Goal: Task Accomplishment & Management: Manage account settings

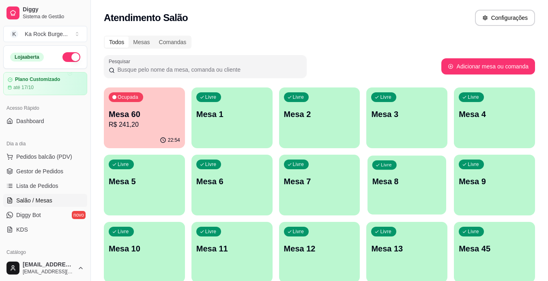
click at [393, 187] on p "Mesa 8" at bounding box center [406, 181] width 69 height 11
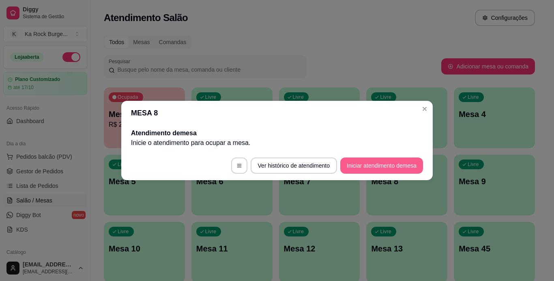
click at [383, 168] on button "Iniciar atendimento de mesa" at bounding box center [381, 166] width 83 height 16
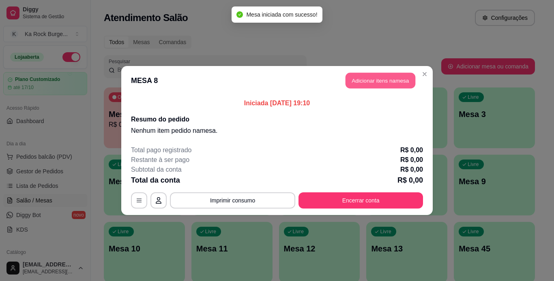
click at [372, 75] on button "Adicionar itens na mesa" at bounding box center [381, 81] width 70 height 16
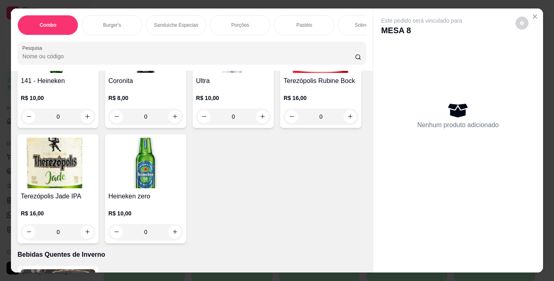
scroll to position [3303, 0]
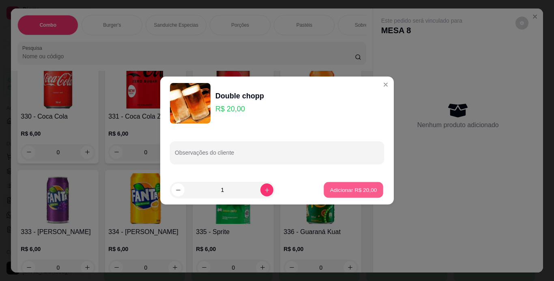
click at [338, 192] on p "Adicionar R$ 20,00" at bounding box center [353, 190] width 47 height 8
type input "1"
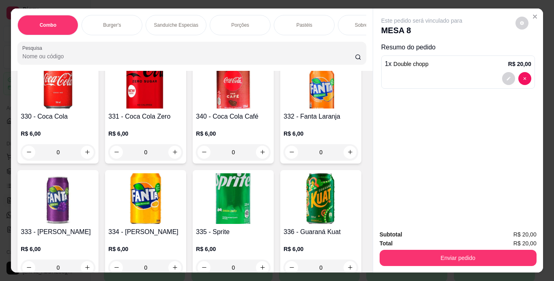
scroll to position [3131, 0]
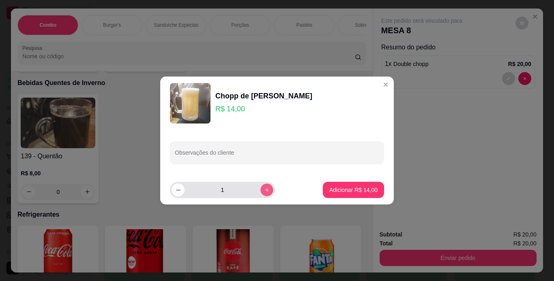
click at [265, 192] on icon "increase-product-quantity" at bounding box center [267, 190] width 4 height 4
type input "3"
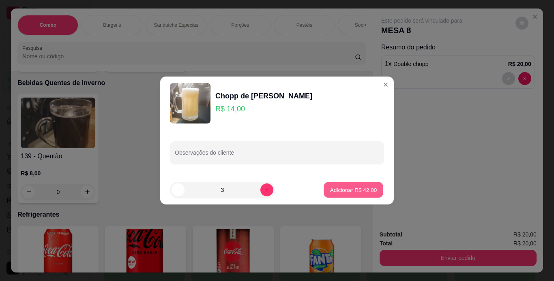
click at [352, 193] on p "Adicionar R$ 42,00" at bounding box center [353, 190] width 47 height 8
type input "3"
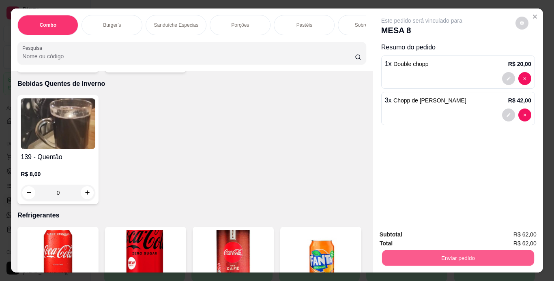
click at [438, 258] on button "Enviar pedido" at bounding box center [458, 259] width 152 height 16
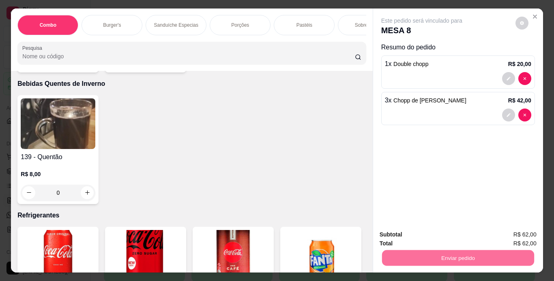
click at [513, 235] on button "Enviar pedido" at bounding box center [515, 235] width 46 height 15
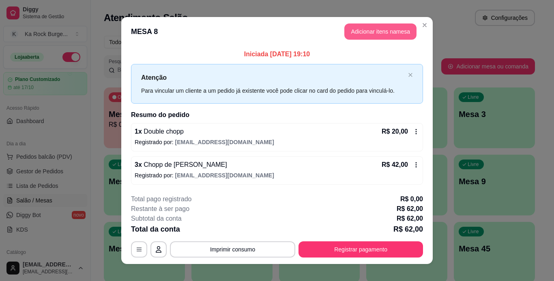
click at [354, 31] on button "Adicionar itens na mesa" at bounding box center [380, 32] width 72 height 16
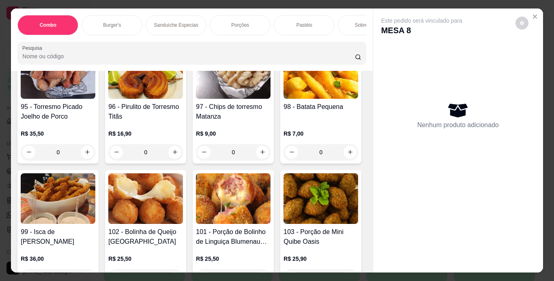
scroll to position [1546, 0]
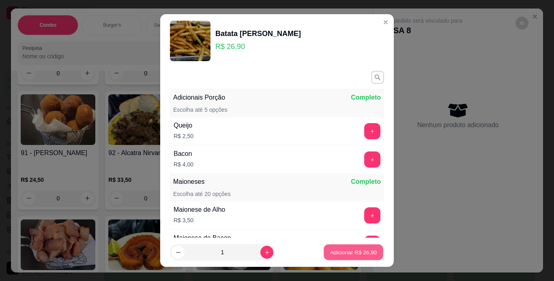
click at [335, 256] on p "Adicionar R$ 26,90" at bounding box center [353, 253] width 47 height 8
type input "1"
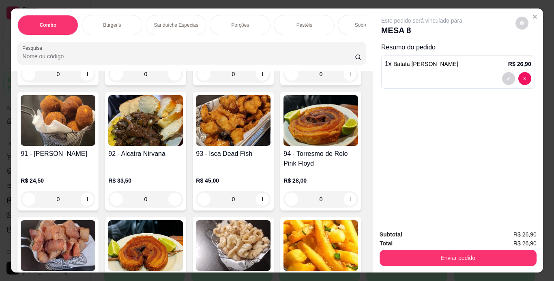
scroll to position [1546, 0]
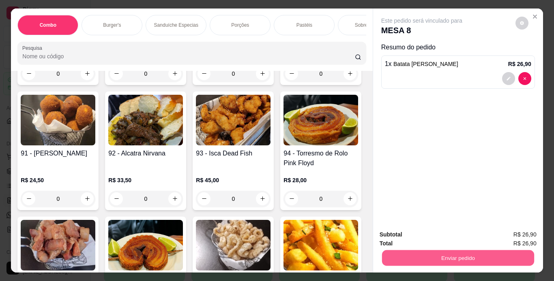
click at [422, 256] on button "Enviar pedido" at bounding box center [458, 259] width 152 height 16
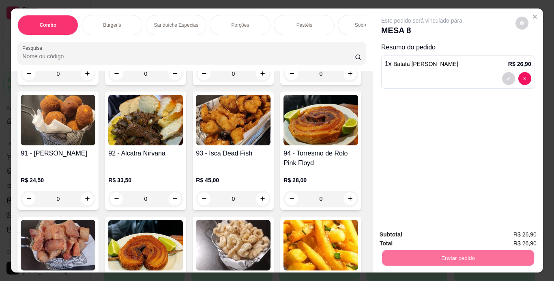
click at [509, 238] on button "Enviar pedido" at bounding box center [515, 235] width 46 height 15
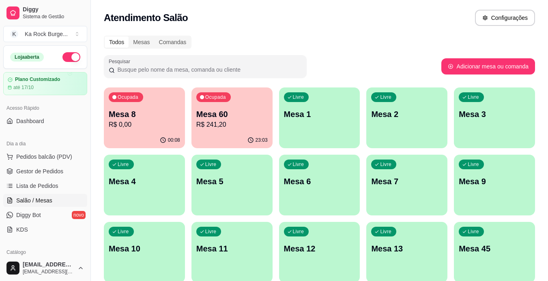
click at [135, 118] on p "Mesa 8" at bounding box center [144, 114] width 71 height 11
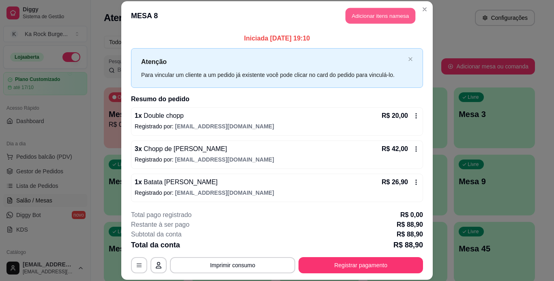
click at [374, 16] on button "Adicionar itens na mesa" at bounding box center [381, 16] width 70 height 16
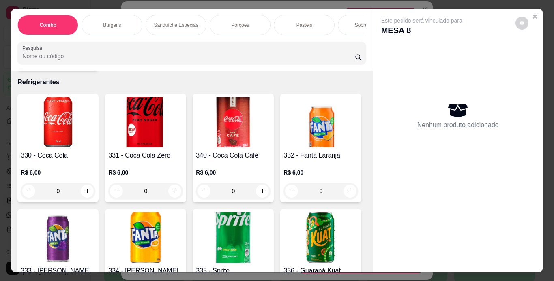
scroll to position [3435, 0]
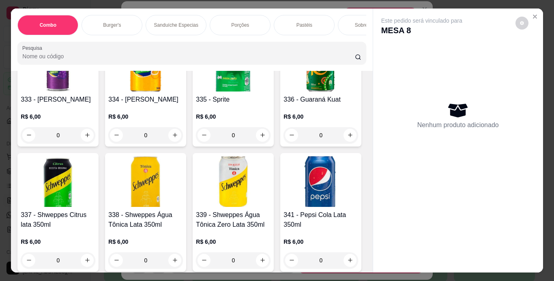
type input "1"
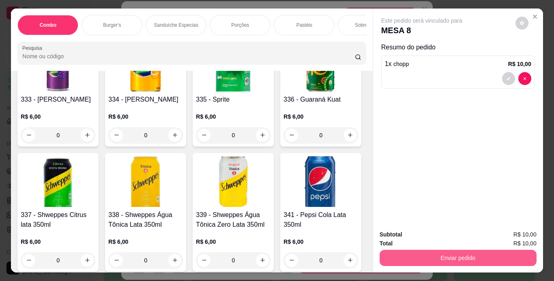
click at [410, 258] on button "Enviar pedido" at bounding box center [458, 258] width 157 height 16
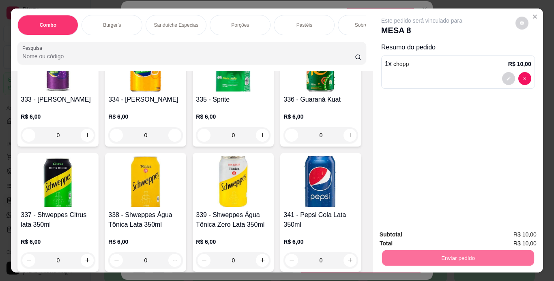
click at [510, 239] on button "Enviar pedido" at bounding box center [515, 235] width 46 height 15
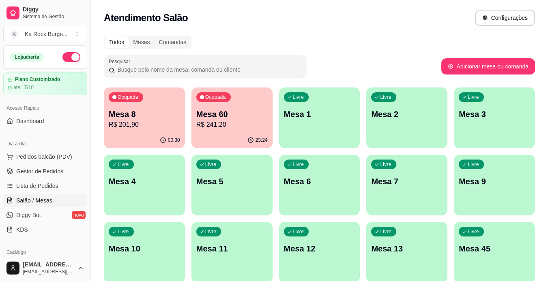
click at [145, 122] on p "R$ 201,90" at bounding box center [144, 125] width 71 height 10
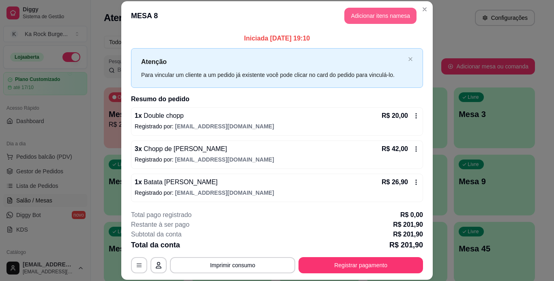
click at [388, 19] on button "Adicionar itens na mesa" at bounding box center [380, 16] width 72 height 16
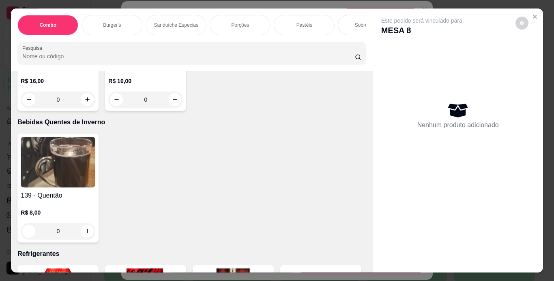
scroll to position [3264, 0]
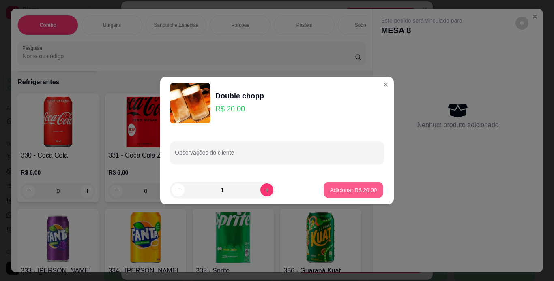
click at [351, 189] on p "Adicionar R$ 20,00" at bounding box center [353, 190] width 47 height 8
type input "1"
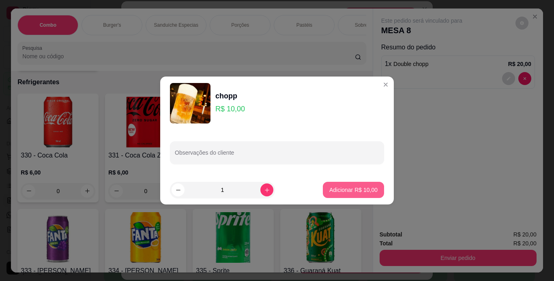
click at [338, 192] on p "Adicionar R$ 10,00" at bounding box center [353, 190] width 48 height 8
type input "1"
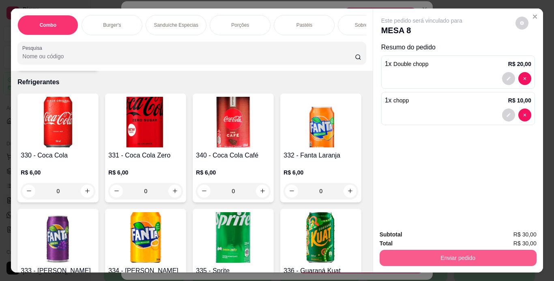
click at [412, 258] on button "Enviar pedido" at bounding box center [458, 258] width 157 height 16
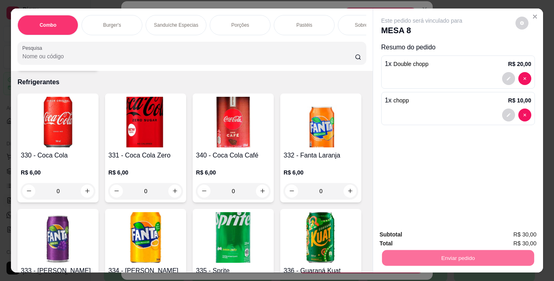
click at [525, 236] on button "Enviar pedido" at bounding box center [515, 235] width 46 height 15
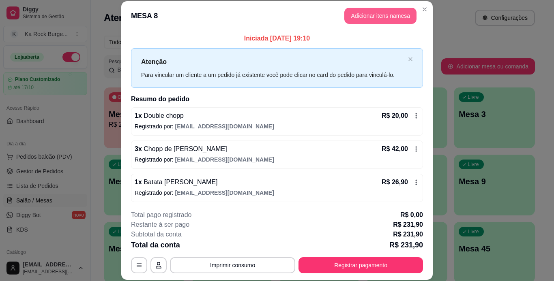
click at [345, 15] on button "Adicionar itens na mesa" at bounding box center [380, 16] width 72 height 16
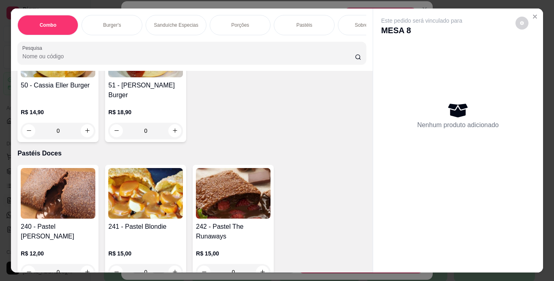
scroll to position [2577, 0]
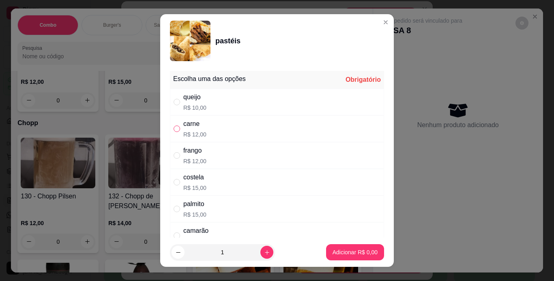
click at [176, 129] on input "" at bounding box center [177, 129] width 6 height 6
radio input "true"
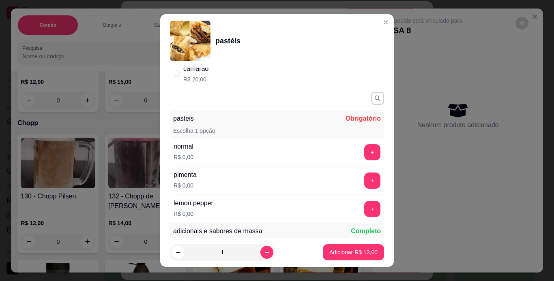
scroll to position [178, 0]
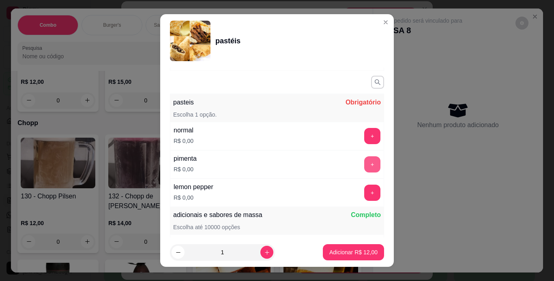
click at [364, 165] on button "+" at bounding box center [372, 165] width 16 height 16
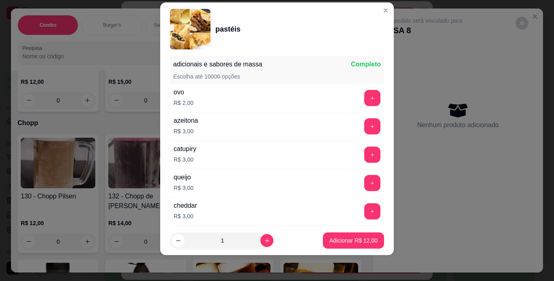
scroll to position [318, 0]
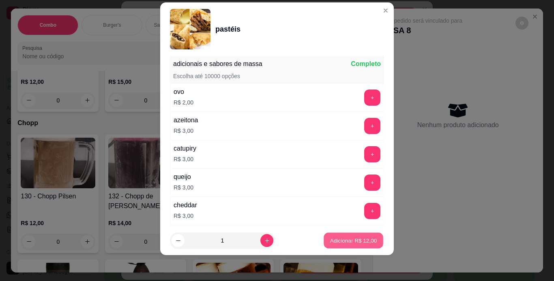
click at [358, 242] on p "Adicionar R$ 12,00" at bounding box center [353, 241] width 47 height 8
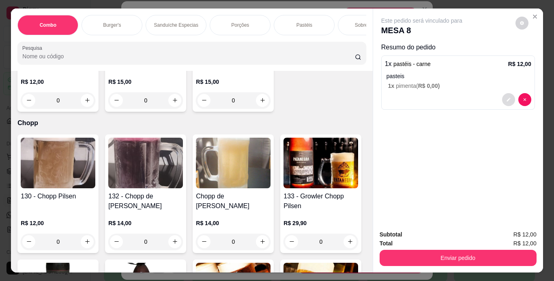
click at [509, 95] on button "decrease-product-quantity" at bounding box center [508, 99] width 13 height 13
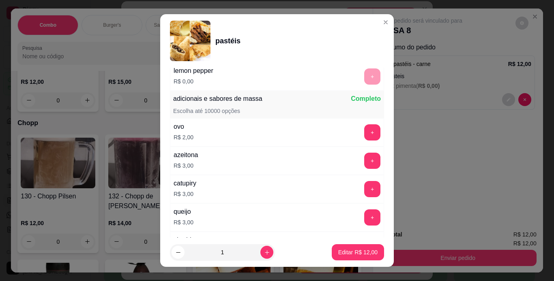
scroll to position [298, 0]
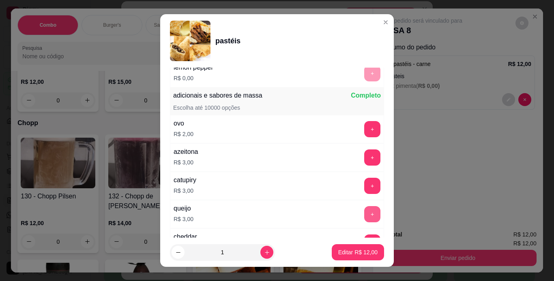
click at [364, 215] on button "+" at bounding box center [372, 214] width 16 height 16
click at [357, 254] on p "Editar R$ 15,00" at bounding box center [358, 253] width 38 height 8
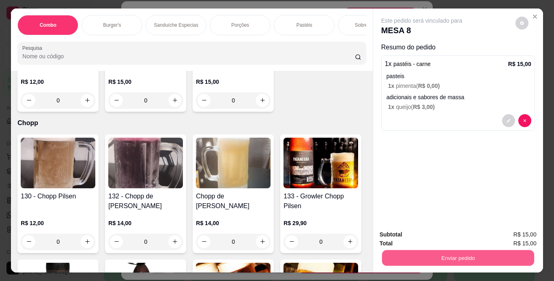
click at [429, 255] on button "Enviar pedido" at bounding box center [458, 259] width 152 height 16
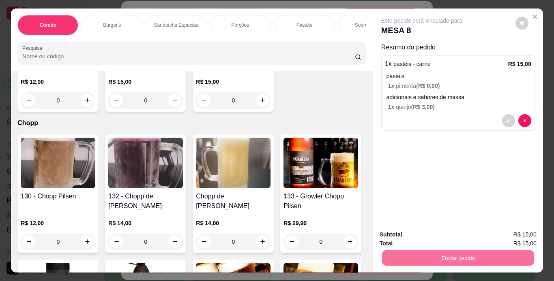
click at [506, 233] on button "Enviar pedido" at bounding box center [515, 235] width 46 height 15
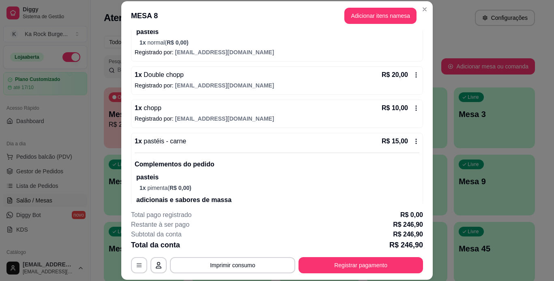
scroll to position [644, 0]
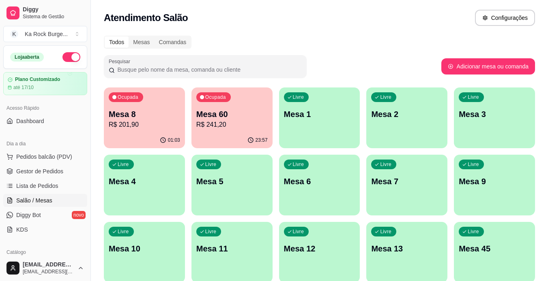
click at [307, 257] on div "Livre Mesa 12" at bounding box center [319, 247] width 81 height 51
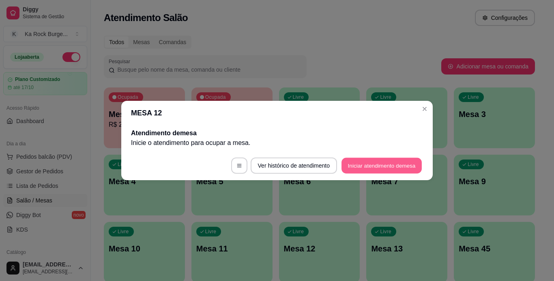
click at [370, 171] on button "Iniciar atendimento de mesa" at bounding box center [381, 166] width 80 height 16
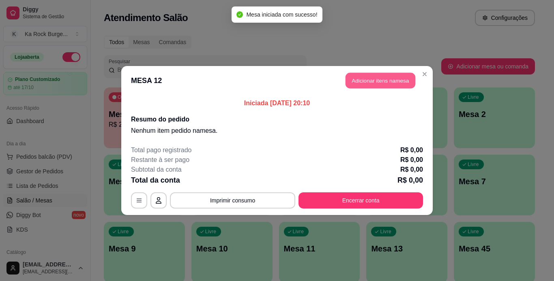
click at [385, 85] on button "Adicionar itens na mesa" at bounding box center [381, 81] width 70 height 16
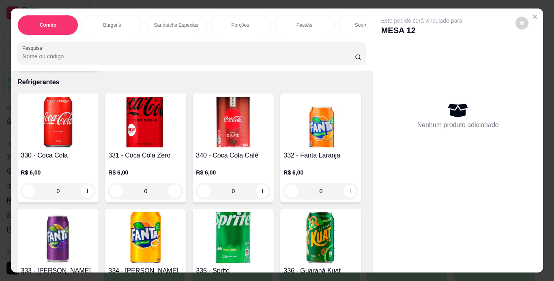
scroll to position [3092, 0]
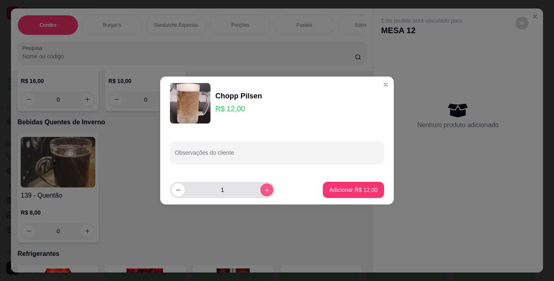
click at [264, 190] on icon "increase-product-quantity" at bounding box center [267, 190] width 6 height 6
type input "4"
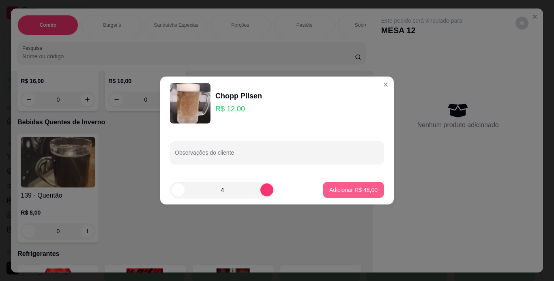
click at [343, 187] on p "Adicionar R$ 48,00" at bounding box center [353, 190] width 48 height 8
type input "4"
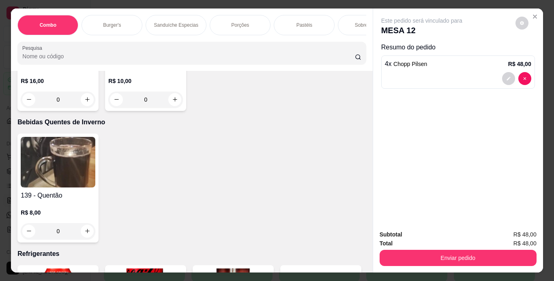
click at [406, 264] on div "Subtotal R$ 48,00 Total R$ 48,00 Enviar pedido" at bounding box center [458, 248] width 170 height 49
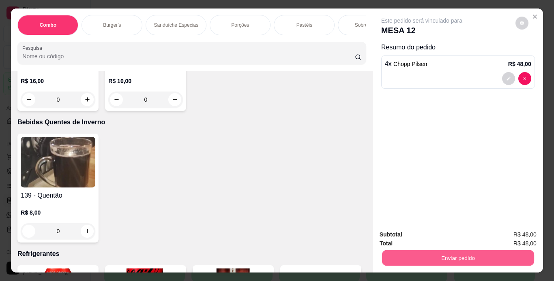
click at [404, 258] on button "Enviar pedido" at bounding box center [458, 259] width 152 height 16
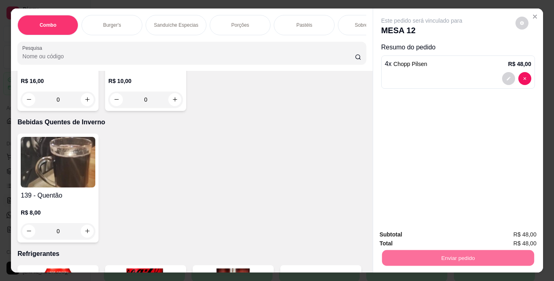
click at [524, 231] on button "Enviar pedido" at bounding box center [515, 235] width 46 height 15
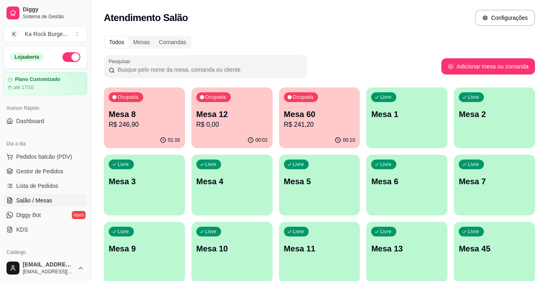
click at [370, 54] on div "Todos Mesas Comandas Pesquisar Adicionar mesa ou comanda Ocupada Mesa 8 R$ 246,…" at bounding box center [319, 263] width 457 height 464
click at [414, 133] on div "Livre Mesa 1" at bounding box center [406, 113] width 81 height 51
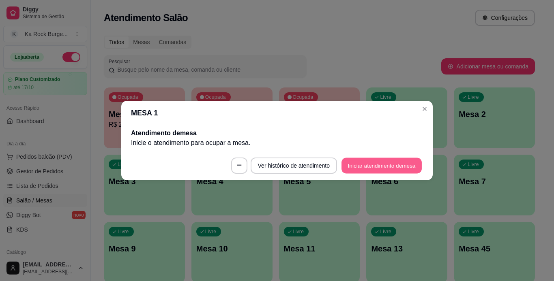
click at [384, 168] on button "Iniciar atendimento de mesa" at bounding box center [381, 166] width 80 height 16
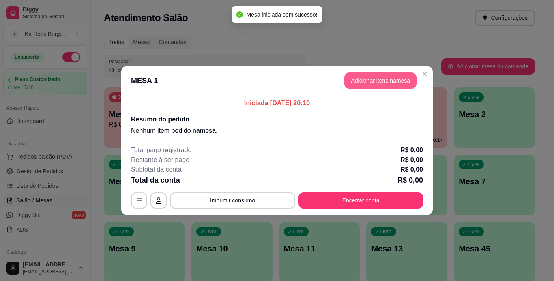
click at [351, 82] on button "Adicionar itens na mesa" at bounding box center [380, 81] width 72 height 16
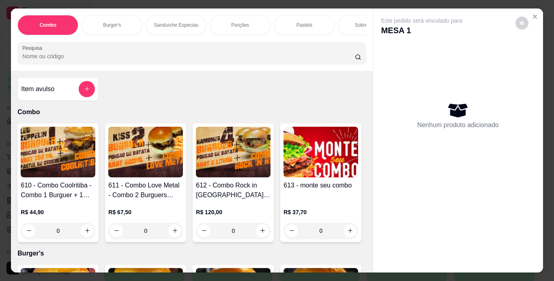
scroll to position [172, 0]
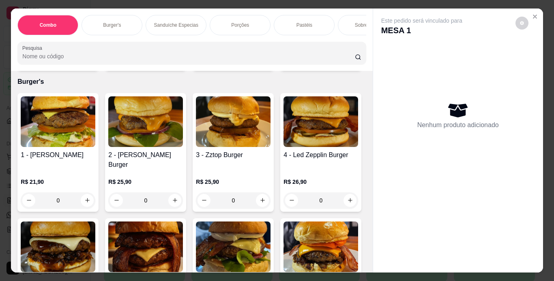
click at [173, 147] on img at bounding box center [145, 122] width 75 height 51
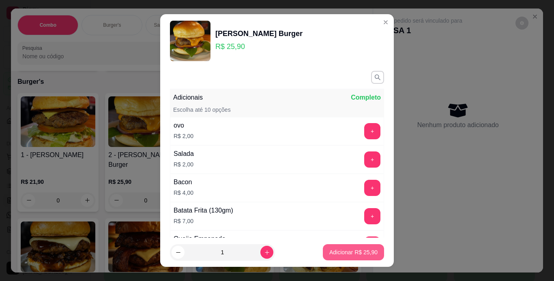
click at [344, 260] on button "Adicionar R$ 25,90" at bounding box center [353, 253] width 61 height 16
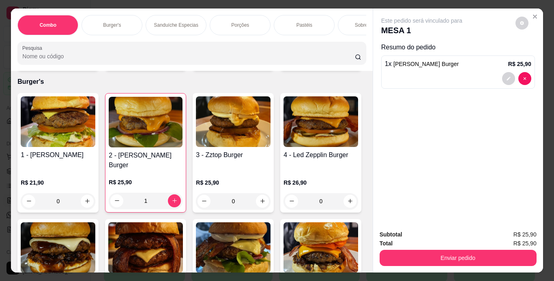
type input "1"
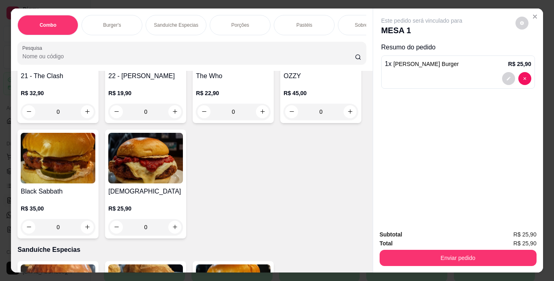
scroll to position [1031, 0]
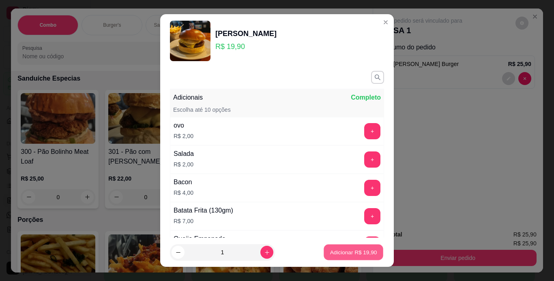
click at [333, 255] on p "Adicionar R$ 19,90" at bounding box center [353, 253] width 47 height 8
type input "1"
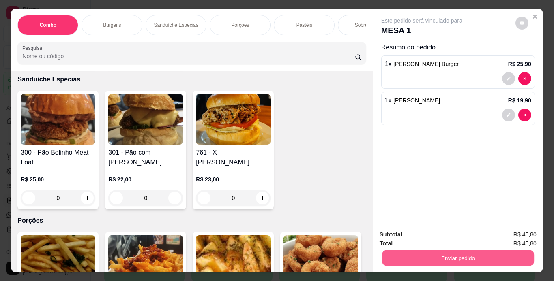
click at [424, 259] on button "Enviar pedido" at bounding box center [458, 259] width 152 height 16
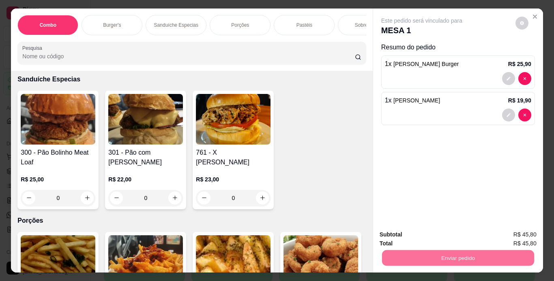
click at [509, 233] on button "Enviar pedido" at bounding box center [515, 235] width 46 height 15
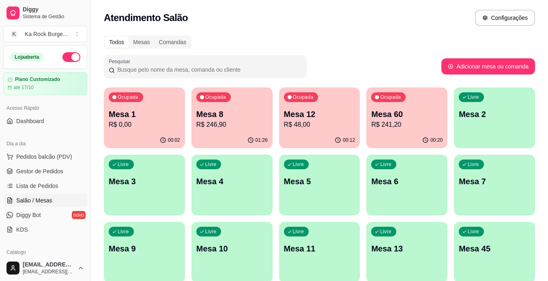
click at [175, 122] on p "R$ 0,00" at bounding box center [144, 125] width 71 height 10
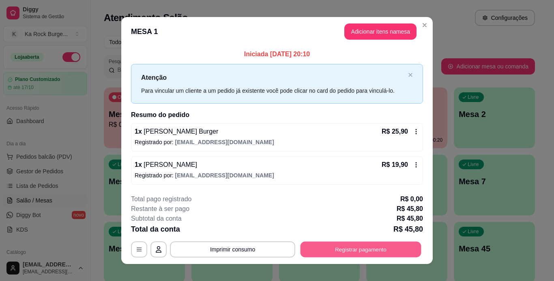
click at [394, 242] on button "Registrar pagamento" at bounding box center [361, 250] width 121 height 16
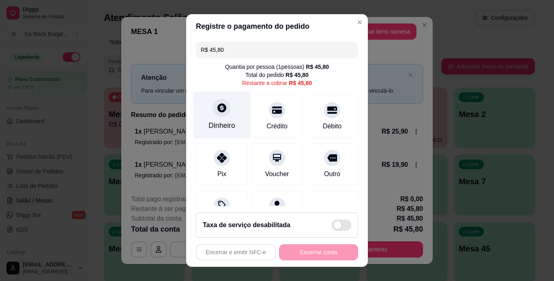
click at [224, 117] on div "Dinheiro" at bounding box center [221, 114] width 57 height 47
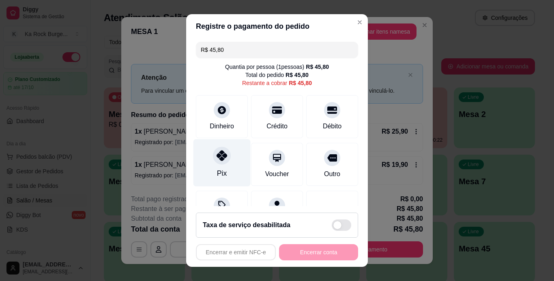
click at [226, 162] on div "Pix" at bounding box center [221, 162] width 57 height 47
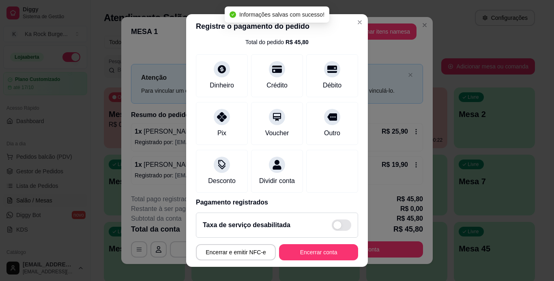
scroll to position [74, 0]
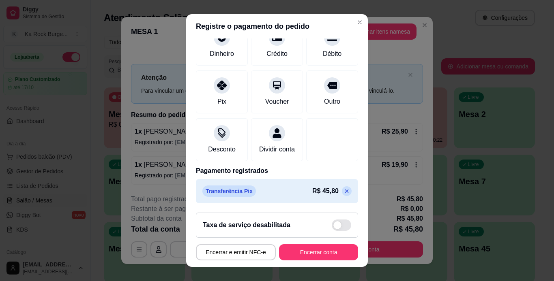
click at [344, 193] on icon at bounding box center [347, 191] width 6 height 6
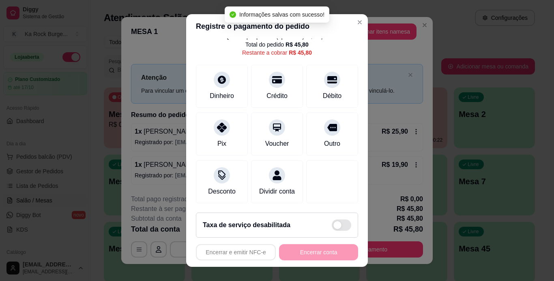
type input "R$ 45,80"
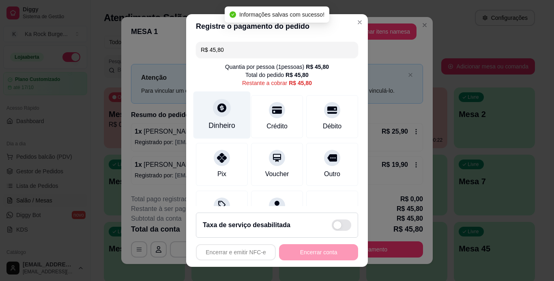
click at [213, 105] on div at bounding box center [222, 108] width 18 height 18
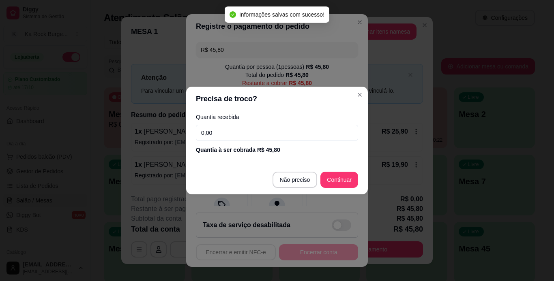
click at [245, 131] on input "0,00" at bounding box center [277, 133] width 162 height 16
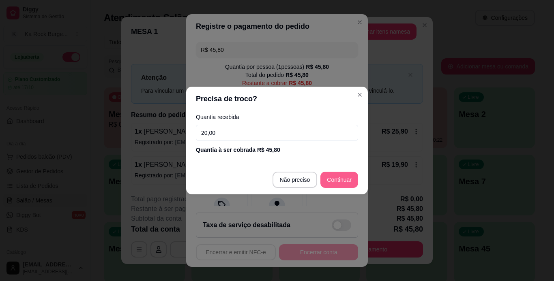
type input "20,00"
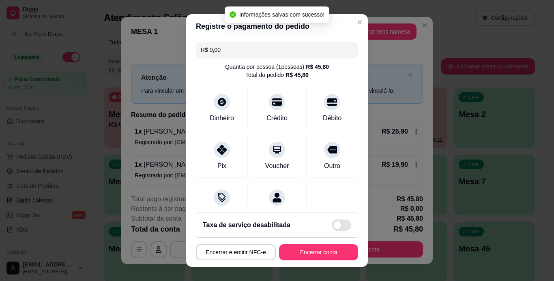
scroll to position [74, 0]
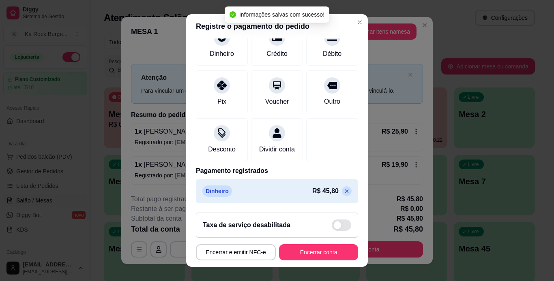
click at [344, 194] on icon at bounding box center [347, 191] width 6 height 6
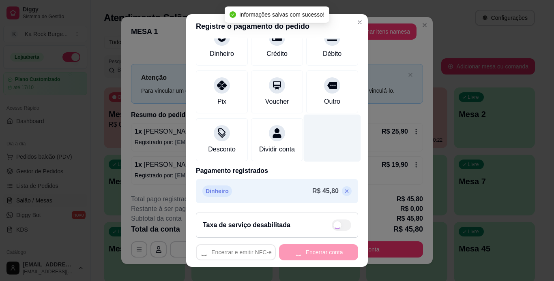
type input "R$ 45,80"
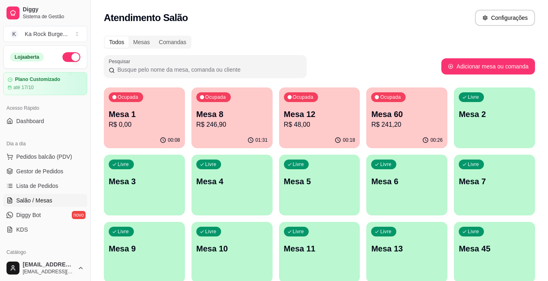
click at [120, 117] on p "Mesa 1" at bounding box center [144, 114] width 71 height 11
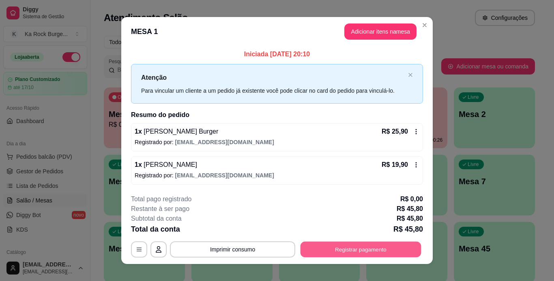
click at [320, 251] on button "Registrar pagamento" at bounding box center [361, 250] width 121 height 16
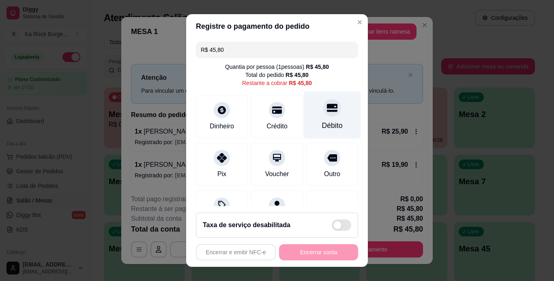
click at [314, 116] on div "Débito" at bounding box center [332, 114] width 57 height 47
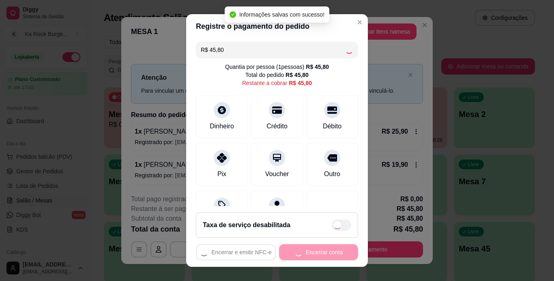
type input "R$ 0,00"
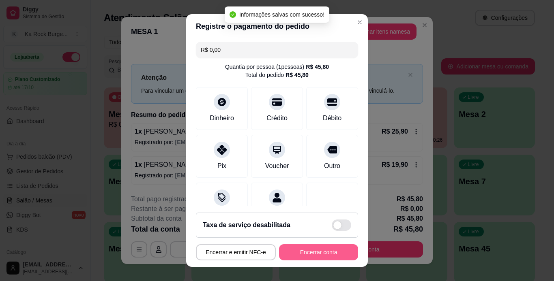
click at [320, 247] on button "Encerrar conta" at bounding box center [318, 253] width 79 height 16
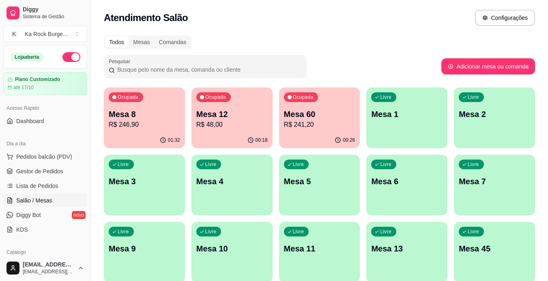
click at [320, 193] on div "Livre Mesa 5" at bounding box center [319, 180] width 81 height 51
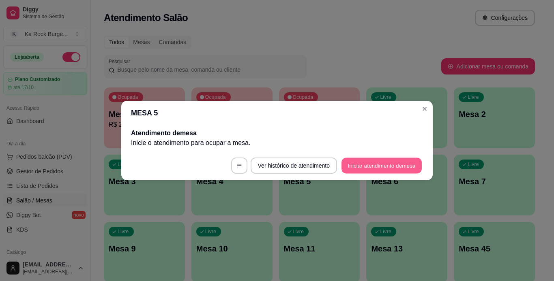
click at [375, 163] on button "Iniciar atendimento de mesa" at bounding box center [381, 166] width 80 height 16
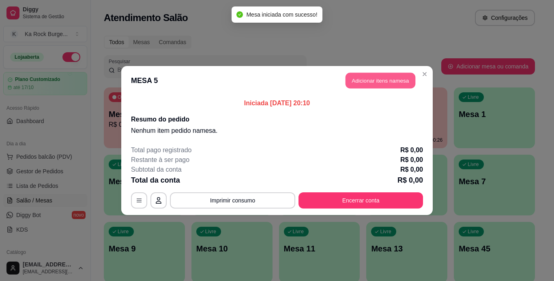
click at [387, 77] on button "Adicionar itens na mesa" at bounding box center [381, 81] width 70 height 16
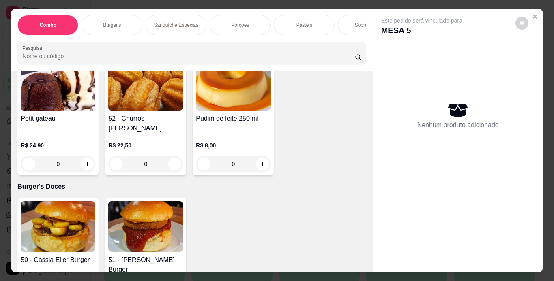
scroll to position [2233, 0]
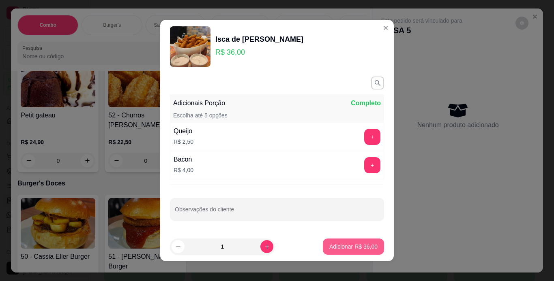
click at [348, 246] on p "Adicionar R$ 36,00" at bounding box center [353, 247] width 48 height 8
type input "1"
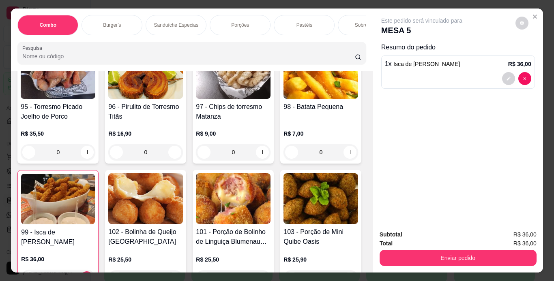
scroll to position [1546, 0]
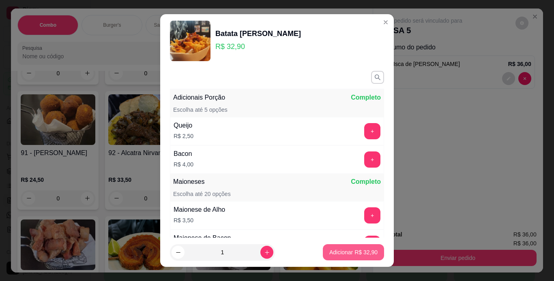
click at [357, 250] on p "Adicionar R$ 32,90" at bounding box center [353, 253] width 48 height 8
type input "1"
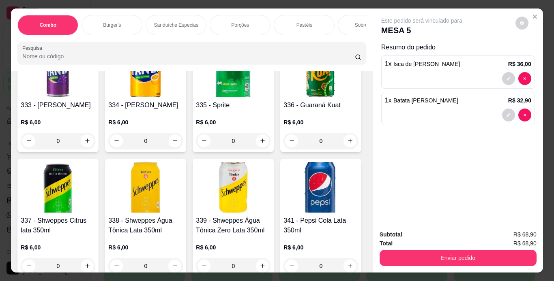
scroll to position [3435, 0]
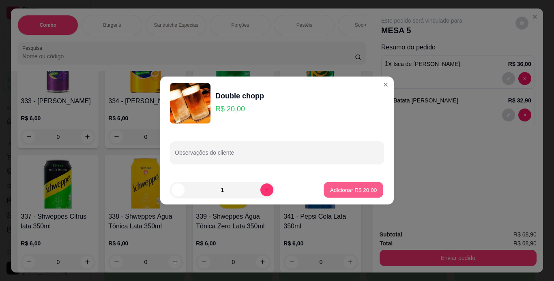
click at [356, 197] on button "Adicionar R$ 20,00" at bounding box center [354, 191] width 60 height 16
type input "1"
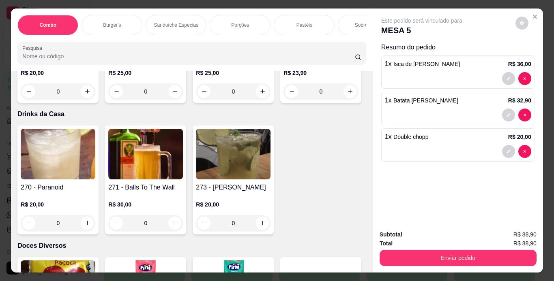
scroll to position [4809, 0]
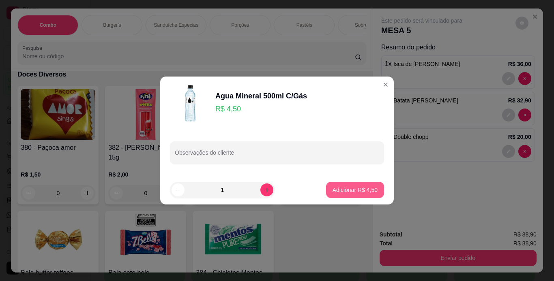
click at [339, 193] on p "Adicionar R$ 4,50" at bounding box center [355, 190] width 45 height 8
type input "1"
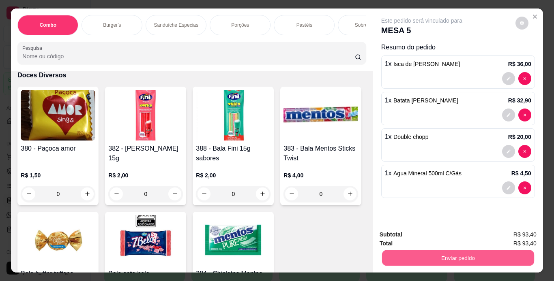
click at [405, 252] on button "Enviar pedido" at bounding box center [458, 259] width 152 height 16
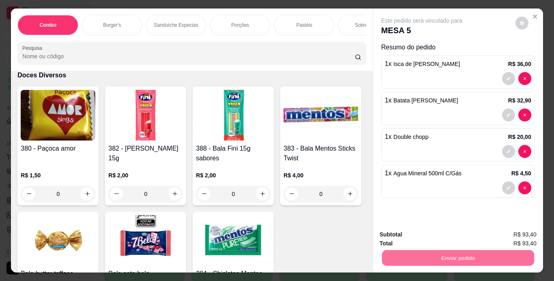
click at [510, 240] on button "Enviar pedido" at bounding box center [515, 235] width 46 height 15
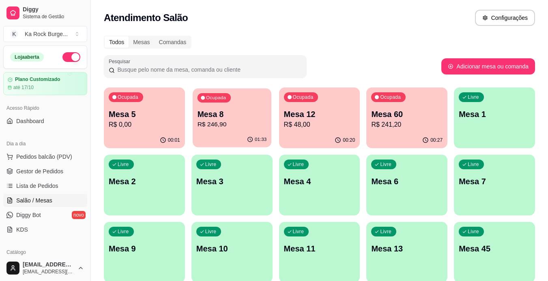
click at [207, 118] on p "Mesa 8" at bounding box center [231, 114] width 69 height 11
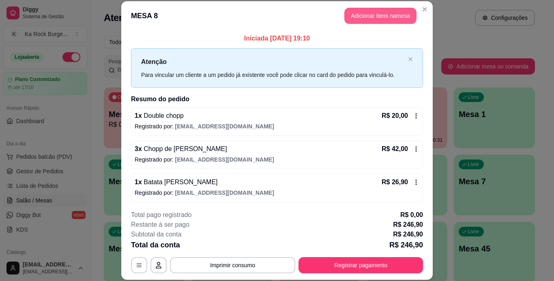
click at [371, 16] on button "Adicionar itens na mesa" at bounding box center [380, 16] width 72 height 16
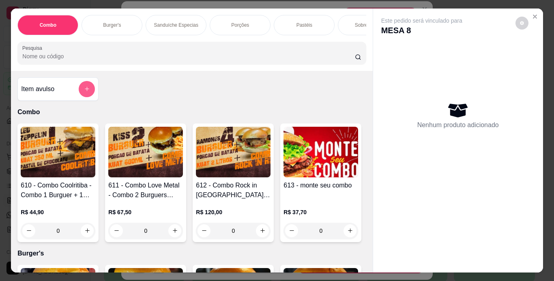
click at [84, 92] on icon "add-separate-item" at bounding box center [87, 89] width 6 height 6
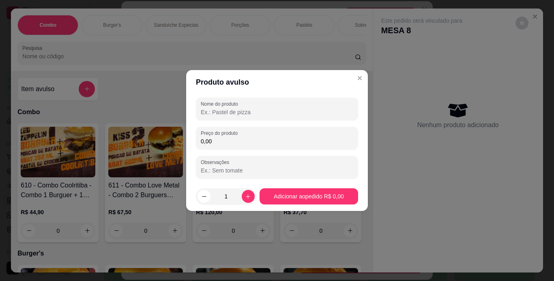
click at [243, 113] on input "Nome do produto" at bounding box center [277, 112] width 152 height 8
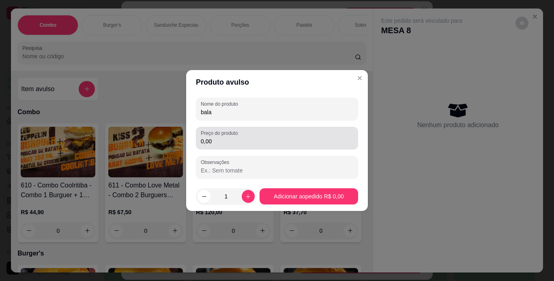
type input "bala"
click at [221, 143] on input "0,00" at bounding box center [277, 141] width 152 height 8
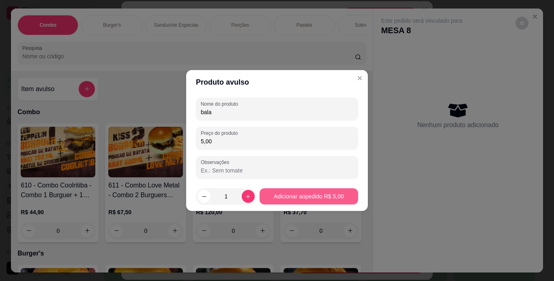
type input "5,00"
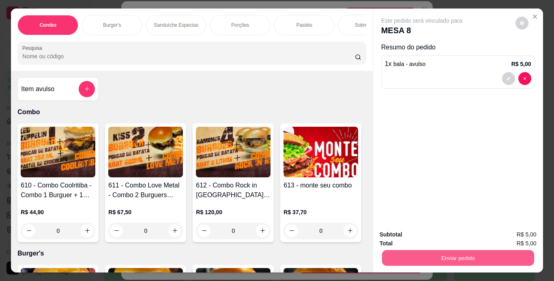
click at [389, 258] on button "Enviar pedido" at bounding box center [458, 259] width 152 height 16
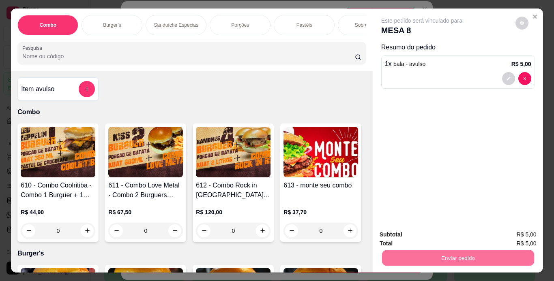
click at [514, 236] on button "Enviar pedido" at bounding box center [515, 235] width 46 height 15
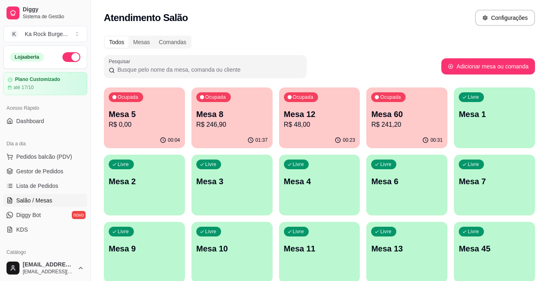
click at [303, 126] on p "R$ 48,00" at bounding box center [319, 125] width 71 height 10
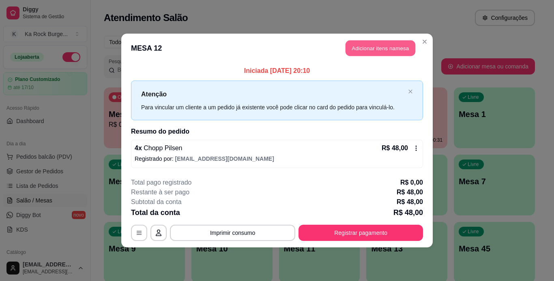
click at [356, 54] on button "Adicionar itens na mesa" at bounding box center [381, 49] width 70 height 16
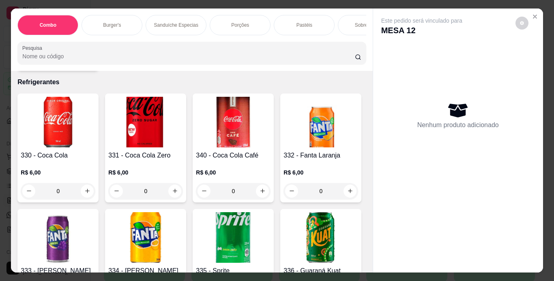
scroll to position [3092, 0]
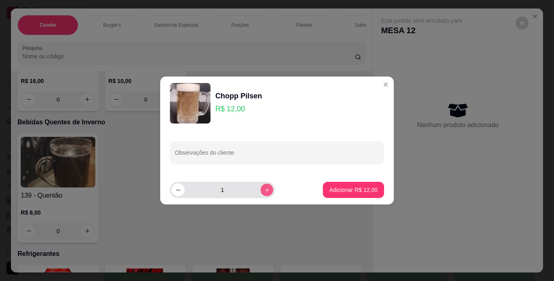
click at [260, 187] on button "increase-product-quantity" at bounding box center [266, 190] width 13 height 13
type input "2"
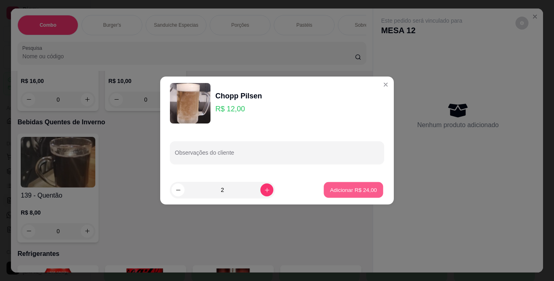
click at [353, 189] on p "Adicionar R$ 24,00" at bounding box center [353, 190] width 47 height 8
type input "2"
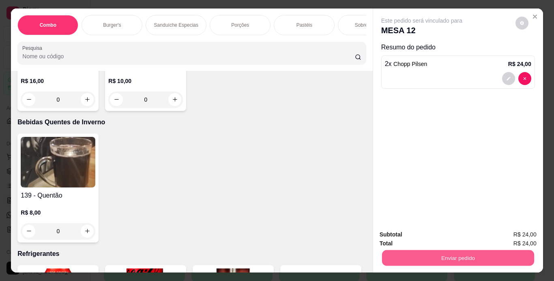
click at [416, 251] on button "Enviar pedido" at bounding box center [458, 259] width 152 height 16
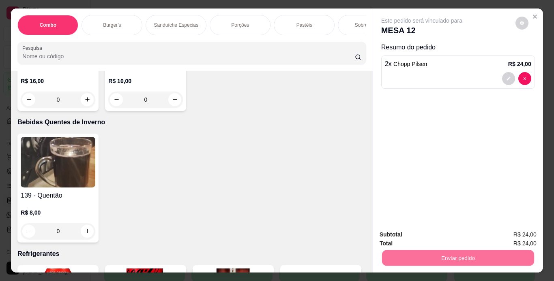
click at [510, 240] on button "Enviar pedido" at bounding box center [515, 235] width 45 height 15
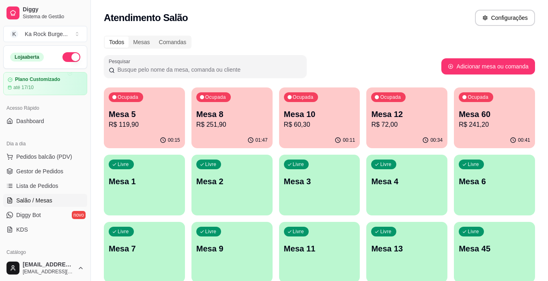
click at [384, 129] on p "R$ 72,00" at bounding box center [406, 125] width 71 height 10
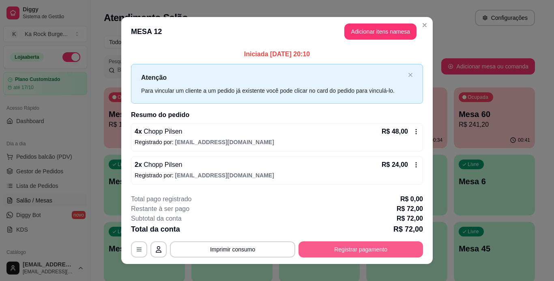
click at [376, 254] on button "Registrar pagamento" at bounding box center [361, 250] width 125 height 16
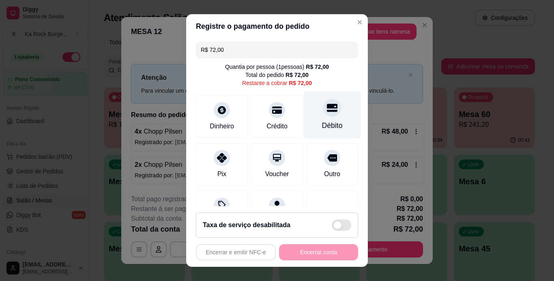
click at [315, 133] on div "Débito" at bounding box center [332, 114] width 57 height 47
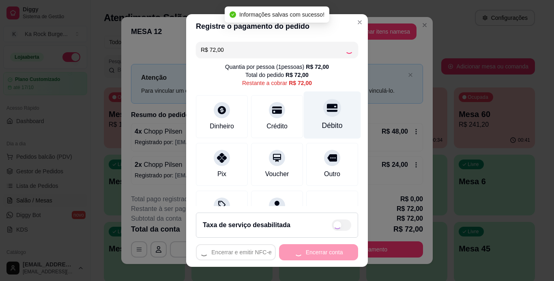
type input "R$ 0,00"
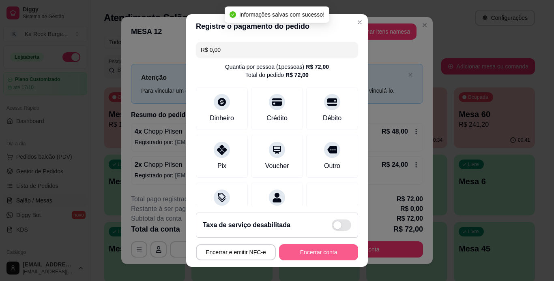
click at [322, 257] on button "Encerrar conta" at bounding box center [318, 253] width 79 height 16
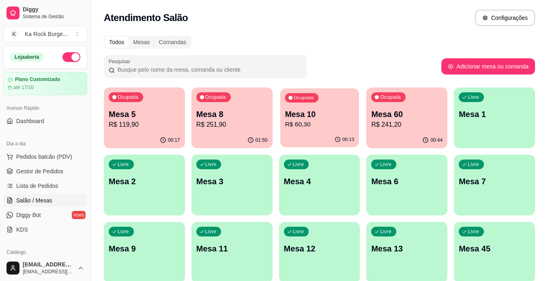
click at [328, 131] on div "Ocupada Mesa 10 R$ 60,30" at bounding box center [319, 110] width 79 height 44
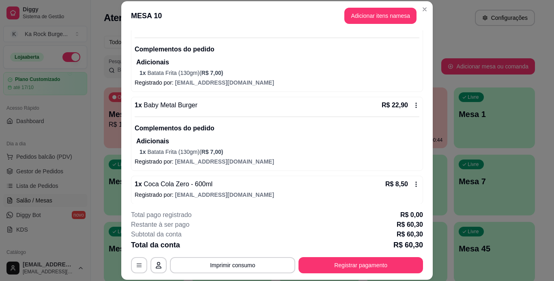
scroll to position [93, 0]
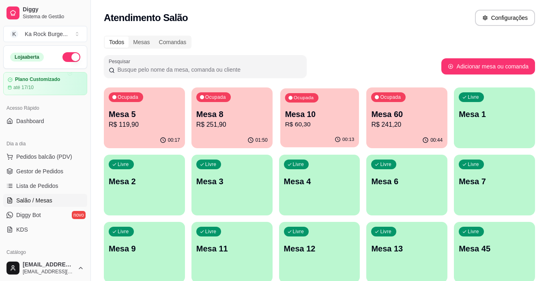
click at [316, 129] on p "R$ 60,30" at bounding box center [319, 124] width 69 height 9
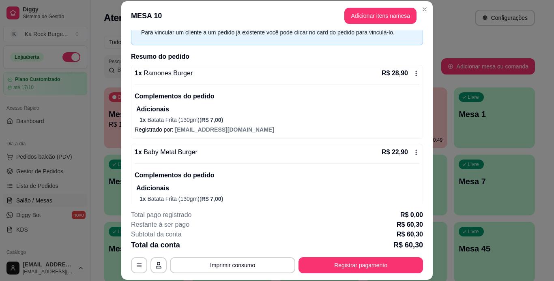
scroll to position [48, 0]
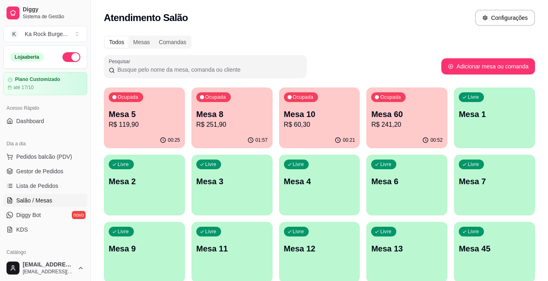
click at [112, 131] on div "Ocupada Mesa 5 R$ 119,90" at bounding box center [144, 110] width 81 height 45
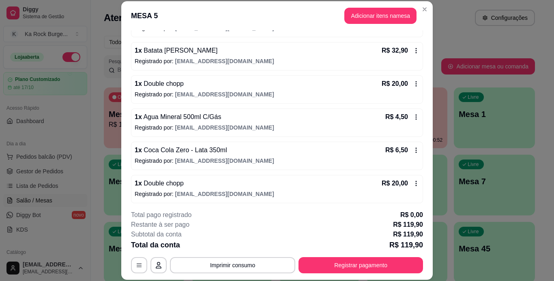
scroll to position [101, 0]
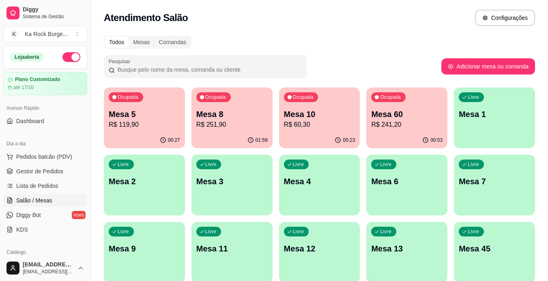
click at [538, 197] on div "Todos Mesas Comandas Pesquisar Adicionar mesa ou comanda Ocupada Mesa 5 R$ 119,…" at bounding box center [319, 263] width 457 height 464
click at [421, 215] on div "button" at bounding box center [406, 209] width 79 height 9
click at [492, 127] on div "Livre Mesa 1" at bounding box center [494, 112] width 79 height 49
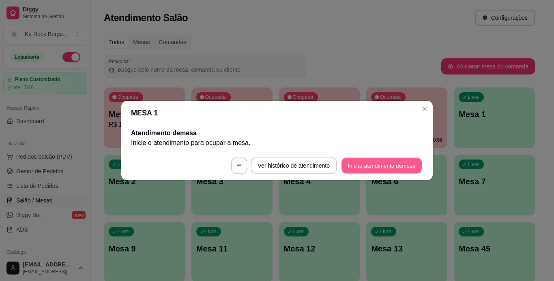
click at [405, 165] on button "Iniciar atendimento de mesa" at bounding box center [381, 166] width 80 height 16
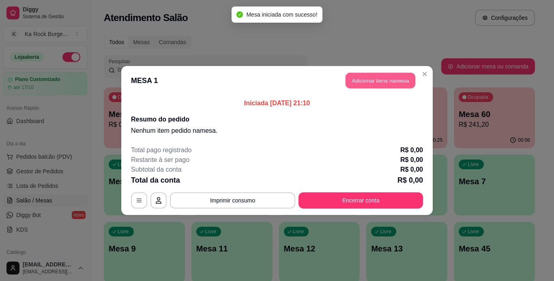
click at [378, 81] on button "Adicionar itens na mesa" at bounding box center [381, 81] width 70 height 16
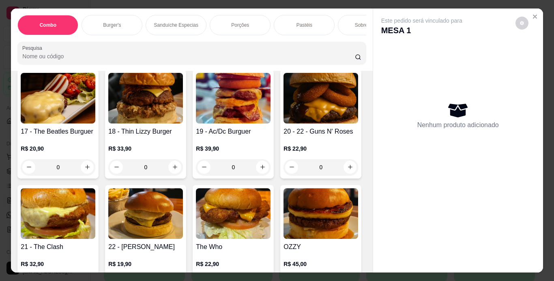
scroll to position [515, 0]
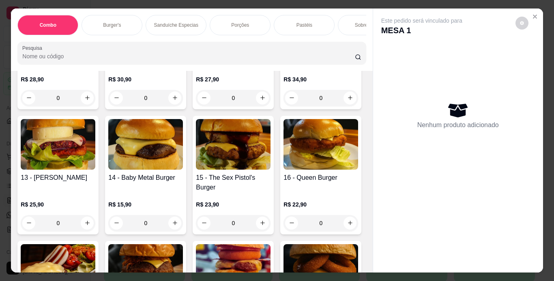
click at [95, 45] on img at bounding box center [58, 19] width 75 height 51
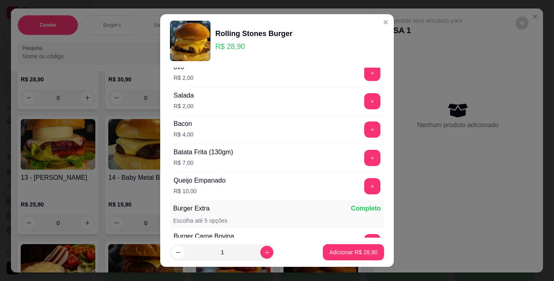
scroll to position [65, 0]
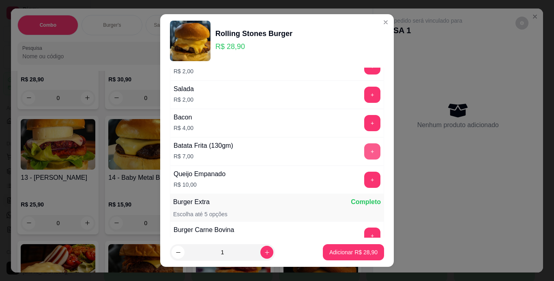
click at [364, 155] on button "+" at bounding box center [372, 152] width 16 height 16
click at [354, 253] on p "Adicionar R$ 35,90" at bounding box center [353, 253] width 48 height 8
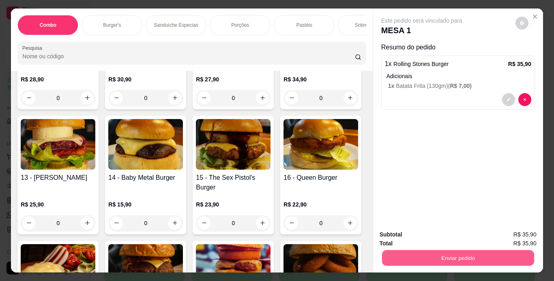
click at [388, 256] on button "Enviar pedido" at bounding box center [458, 259] width 152 height 16
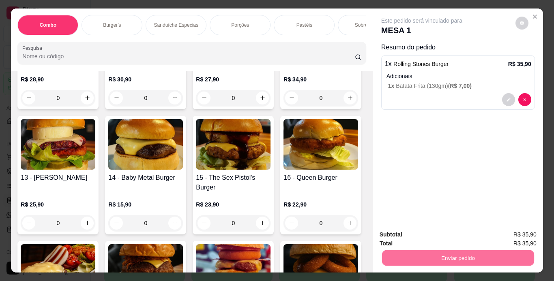
click at [514, 241] on button "Enviar pedido" at bounding box center [515, 235] width 45 height 15
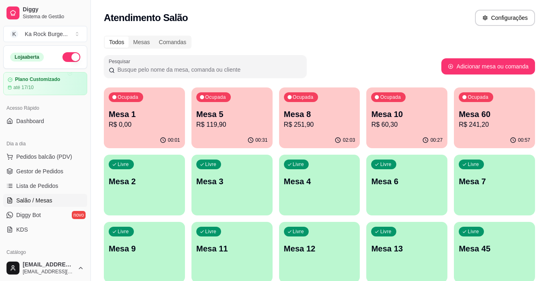
click at [237, 137] on div "00:31" at bounding box center [231, 141] width 81 height 16
click at [406, 122] on p "R$ 60,30" at bounding box center [406, 124] width 69 height 9
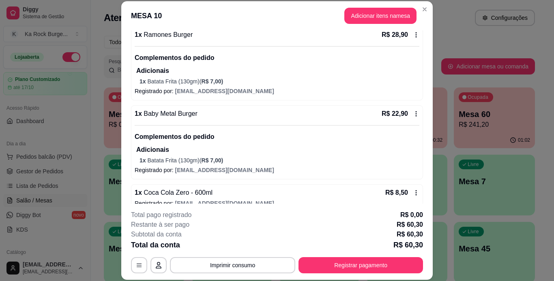
scroll to position [93, 0]
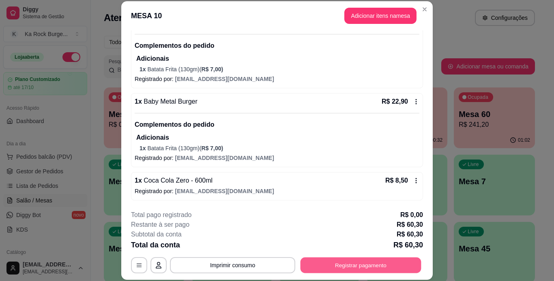
click at [396, 262] on button "Registrar pagamento" at bounding box center [361, 266] width 121 height 16
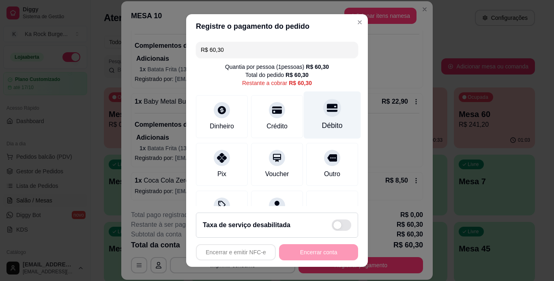
click at [322, 122] on div "Débito" at bounding box center [332, 125] width 21 height 11
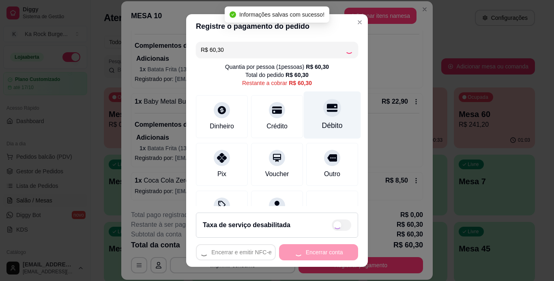
type input "R$ 0,00"
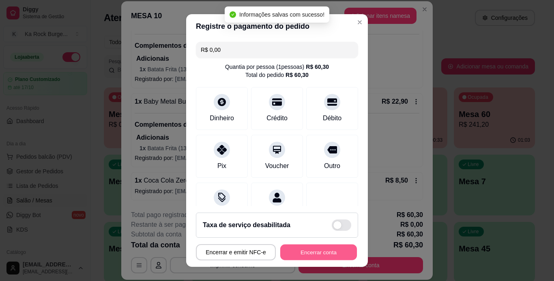
click at [309, 254] on button "Encerrar conta" at bounding box center [318, 253] width 77 height 16
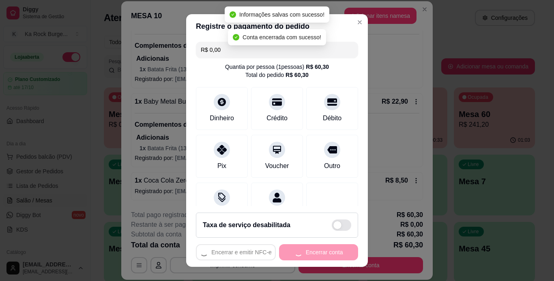
scroll to position [0, 0]
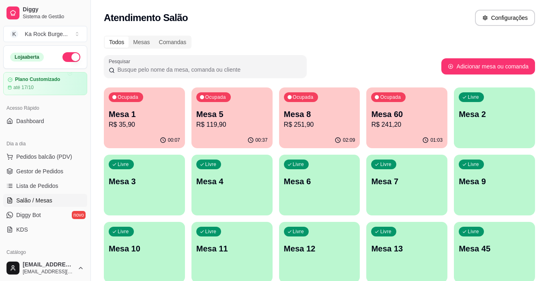
click at [328, 125] on p "R$ 251,90" at bounding box center [319, 125] width 71 height 10
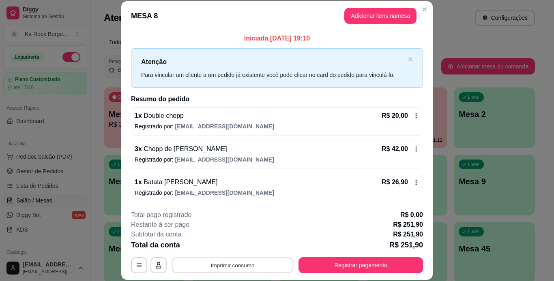
click at [236, 267] on button "Imprimir consumo" at bounding box center [233, 266] width 122 height 16
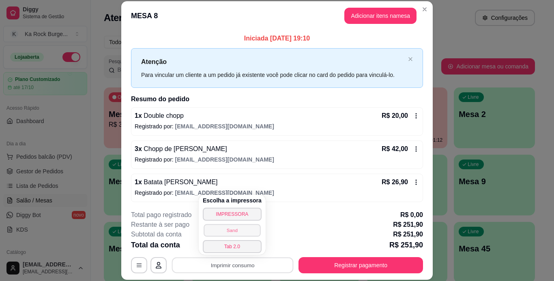
click at [228, 230] on button "Sand" at bounding box center [232, 230] width 57 height 13
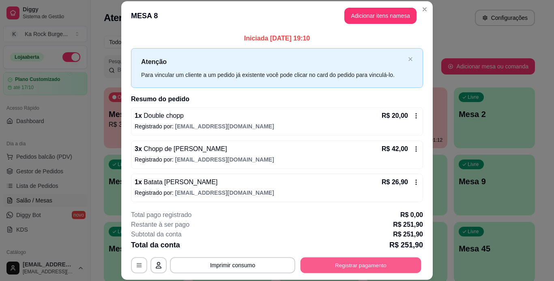
click at [380, 259] on button "Registrar pagamento" at bounding box center [361, 266] width 121 height 16
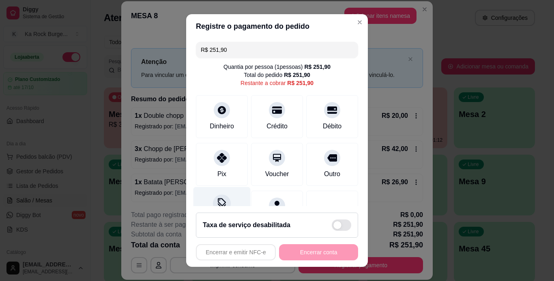
click at [221, 206] on icon at bounding box center [222, 203] width 11 height 11
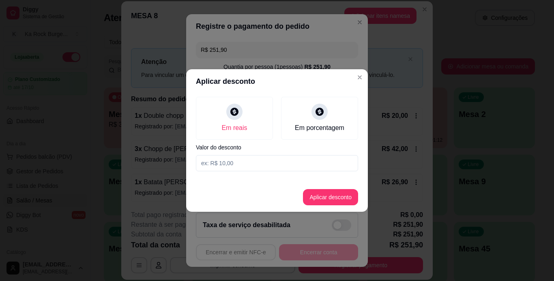
click at [295, 157] on input at bounding box center [277, 163] width 162 height 16
type input "37,00"
click at [336, 200] on button "Aplicar desconto" at bounding box center [330, 198] width 53 height 16
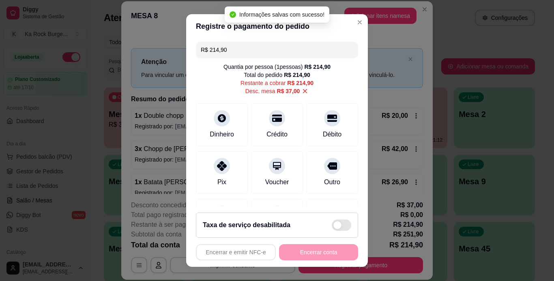
click at [320, 251] on div "Encerrar e emitir NFC-e Encerrar conta" at bounding box center [277, 253] width 162 height 16
click at [321, 98] on div "R$ 214,90 Quantia por pessoa ( 1 pessoas) R$ 214,90 Total do pedido R$ 214,90 R…" at bounding box center [277, 123] width 182 height 168
click at [321, 109] on div "Débito" at bounding box center [332, 122] width 57 height 47
type input "R$ 0,00"
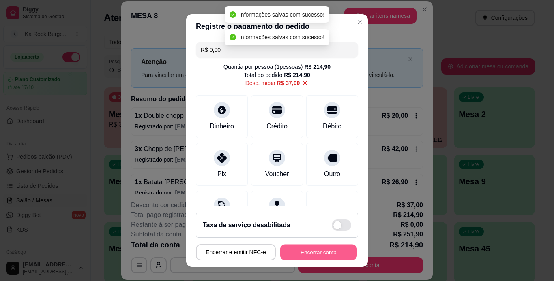
click at [333, 255] on button "Encerrar conta" at bounding box center [318, 253] width 77 height 16
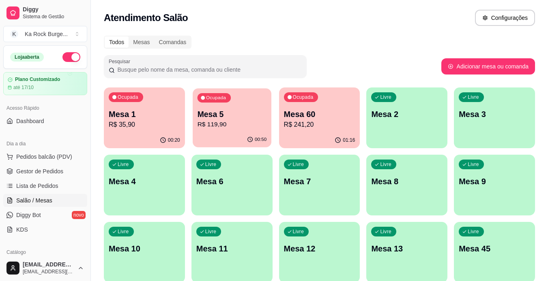
click at [232, 135] on div "00:50" at bounding box center [232, 139] width 79 height 15
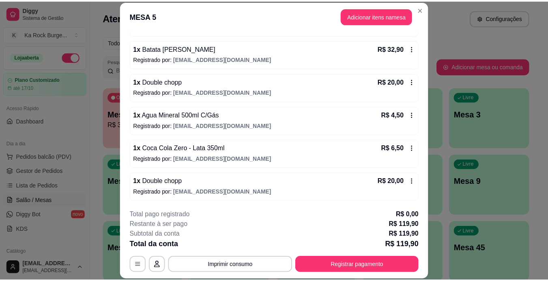
scroll to position [101, 0]
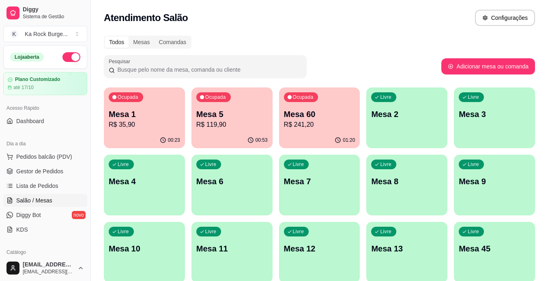
click at [130, 114] on p "Mesa 1" at bounding box center [144, 114] width 71 height 11
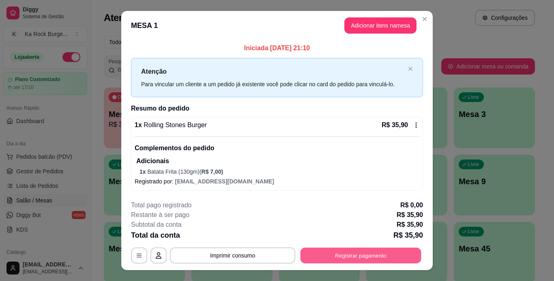
click at [389, 251] on button "Registrar pagamento" at bounding box center [361, 256] width 121 height 16
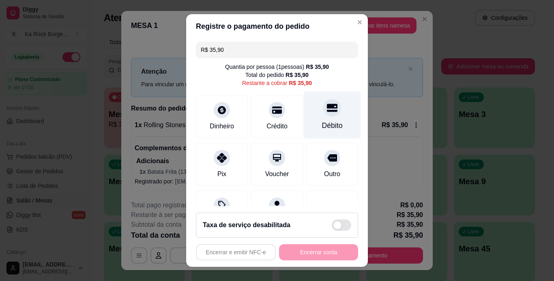
click at [330, 113] on div "Débito" at bounding box center [332, 114] width 57 height 47
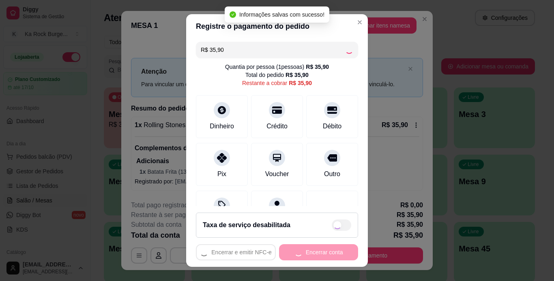
type input "R$ 0,00"
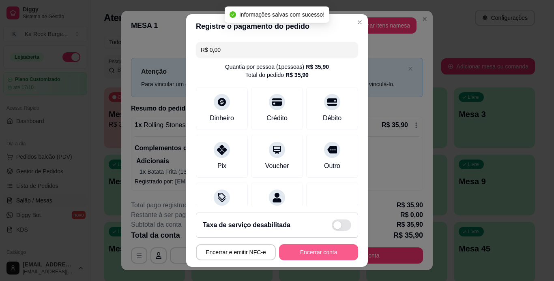
click at [342, 253] on button "Encerrar conta" at bounding box center [318, 253] width 79 height 16
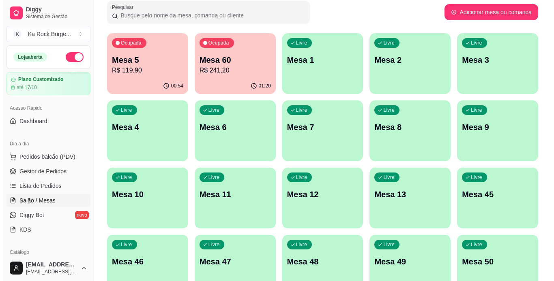
scroll to position [236, 0]
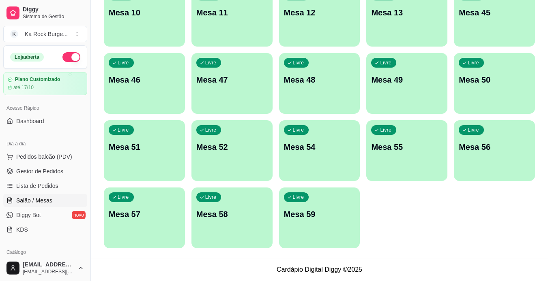
click at [298, 219] on p "Mesa 59" at bounding box center [319, 214] width 71 height 11
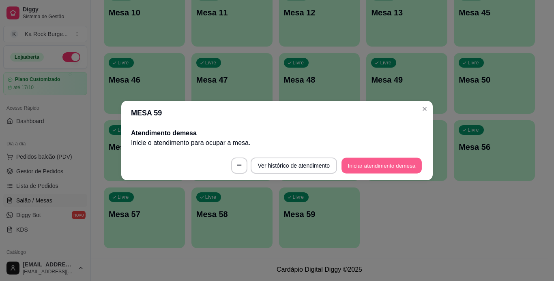
click at [363, 172] on button "Iniciar atendimento de mesa" at bounding box center [381, 166] width 80 height 16
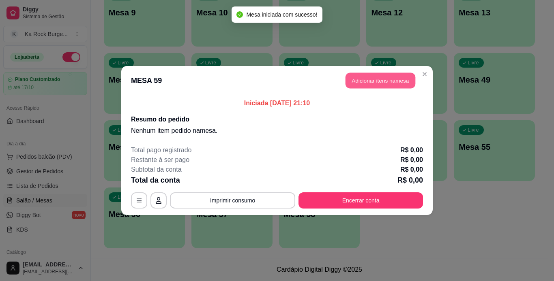
click at [381, 84] on button "Adicionar itens na mesa" at bounding box center [381, 81] width 70 height 16
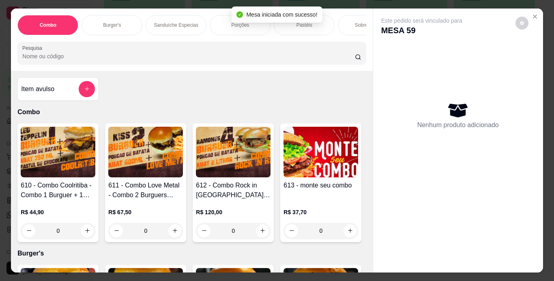
click at [125, 24] on div "Burger's" at bounding box center [112, 25] width 61 height 20
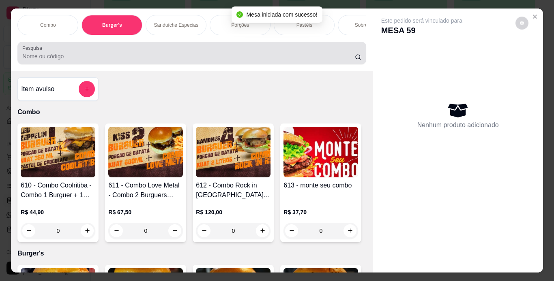
scroll to position [21, 0]
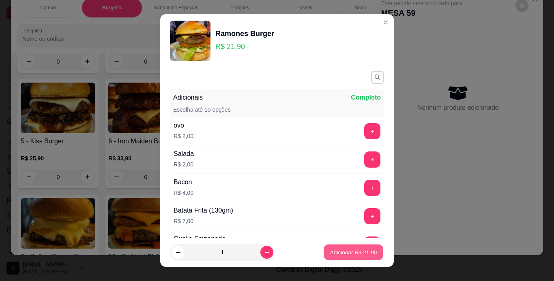
click at [362, 255] on p "Adicionar R$ 21,90" at bounding box center [353, 253] width 47 height 8
type input "1"
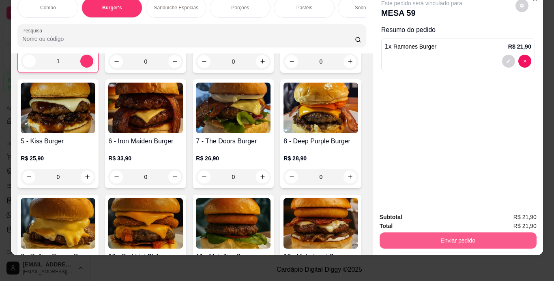
click at [511, 235] on button "Enviar pedido" at bounding box center [458, 241] width 157 height 16
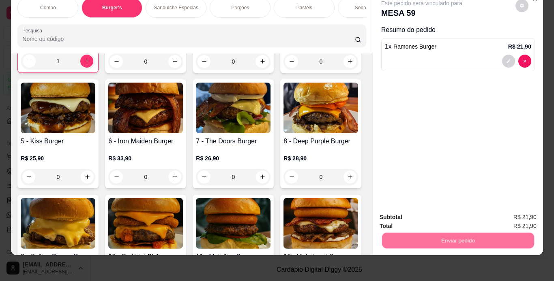
click at [520, 221] on button "Enviar pedido" at bounding box center [515, 214] width 45 height 15
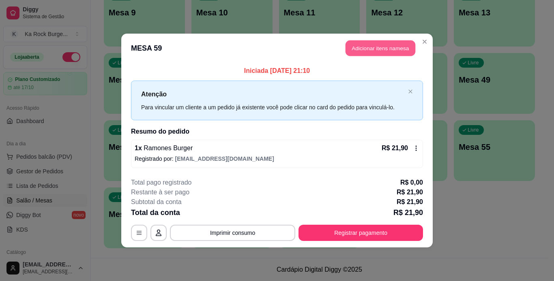
click at [385, 50] on button "Adicionar itens na mesa" at bounding box center [381, 49] width 70 height 16
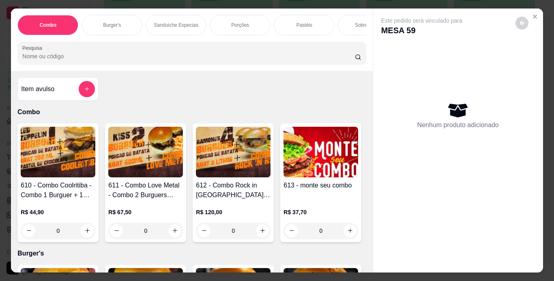
click at [231, 22] on p "Porções" at bounding box center [240, 25] width 18 height 6
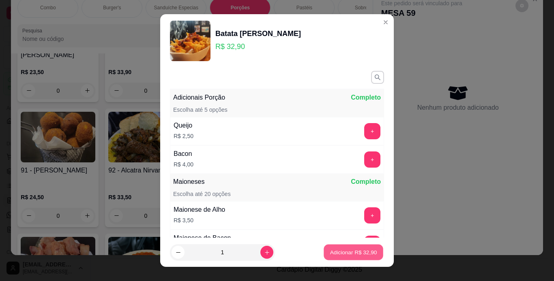
click at [362, 255] on p "Adicionar R$ 32,90" at bounding box center [353, 253] width 47 height 8
type input "1"
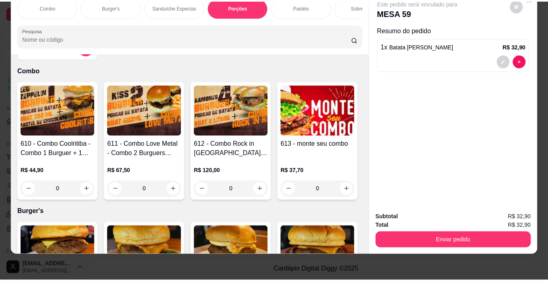
scroll to position [0, 0]
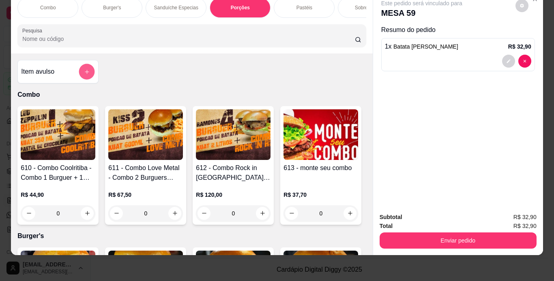
click at [79, 70] on button "add-separate-item" at bounding box center [87, 72] width 16 height 16
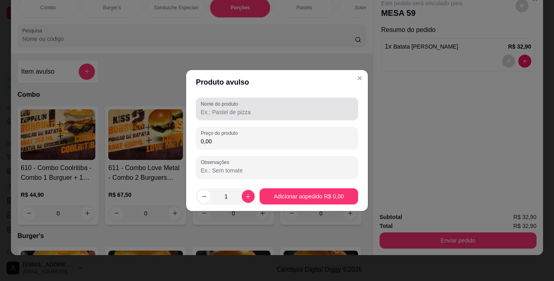
click at [235, 116] on div at bounding box center [277, 109] width 152 height 16
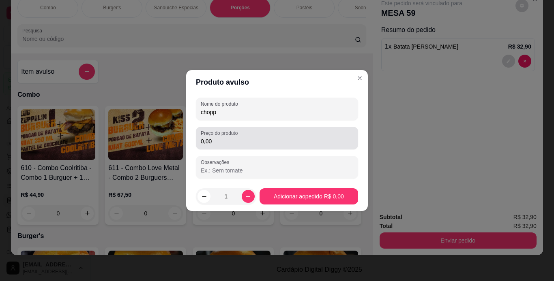
type input "chopp"
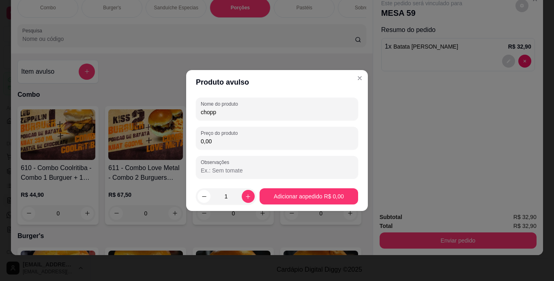
click at [252, 140] on input "0,00" at bounding box center [277, 141] width 152 height 8
type input "7,50"
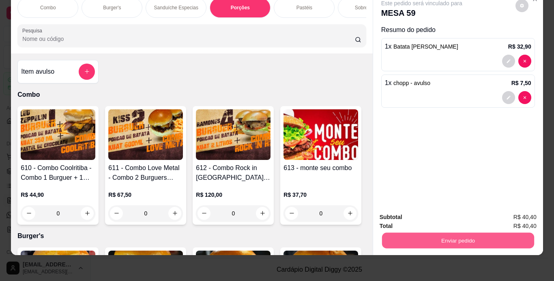
click at [472, 240] on button "Enviar pedido" at bounding box center [458, 241] width 152 height 16
click at [527, 218] on button "Enviar pedido" at bounding box center [515, 214] width 46 height 15
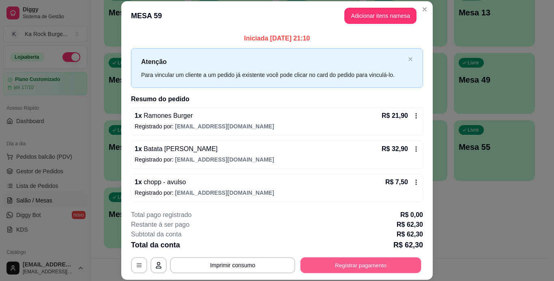
click at [393, 262] on button "Registrar pagamento" at bounding box center [361, 266] width 121 height 16
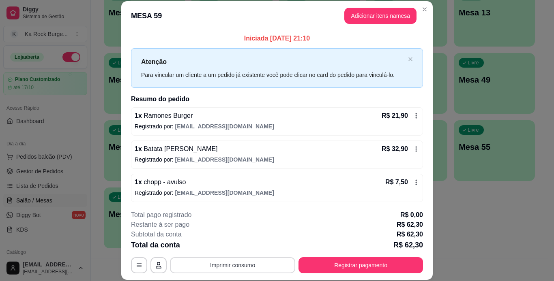
click at [275, 261] on button "Imprimir consumo" at bounding box center [232, 266] width 125 height 16
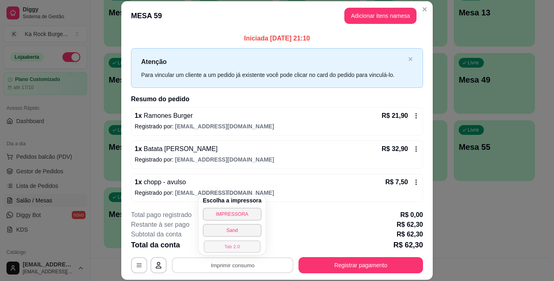
click at [235, 246] on button "Tab 2.0" at bounding box center [232, 247] width 57 height 13
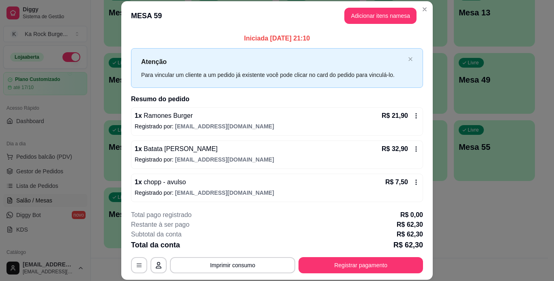
click at [413, 115] on icon at bounding box center [416, 116] width 6 height 6
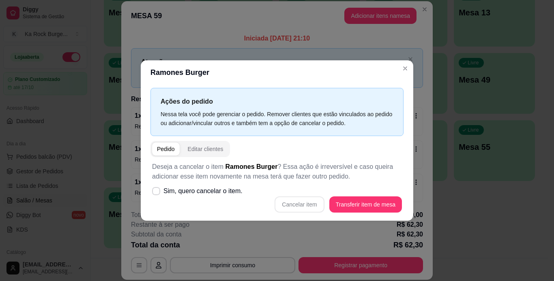
drag, startPoint x: 311, startPoint y: 210, endPoint x: 311, endPoint y: 206, distance: 4.1
click at [311, 207] on div "Cancelar item Transferir item de mesa" at bounding box center [277, 205] width 250 height 16
click at [310, 204] on div "Cancelar item Transferir item de mesa" at bounding box center [277, 205] width 250 height 16
drag, startPoint x: 221, startPoint y: 183, endPoint x: 226, endPoint y: 191, distance: 9.5
click at [221, 183] on div "Deseja a cancelar o item Ramones Burger ? Essa ação é irreversível e caso queir…" at bounding box center [276, 187] width 253 height 60
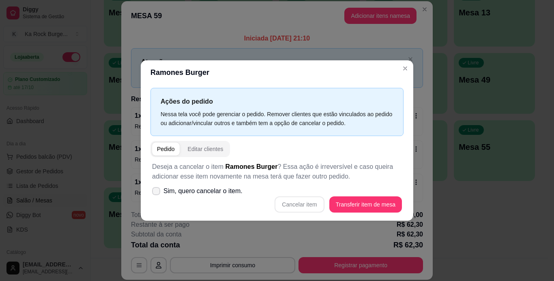
click at [228, 191] on span "Sim, quero cancelar o item." at bounding box center [202, 192] width 79 height 10
click at [157, 193] on input "Sim, quero cancelar o item." at bounding box center [154, 195] width 5 height 5
checkbox input "true"
click at [303, 210] on button "Cancelar item" at bounding box center [299, 205] width 49 height 16
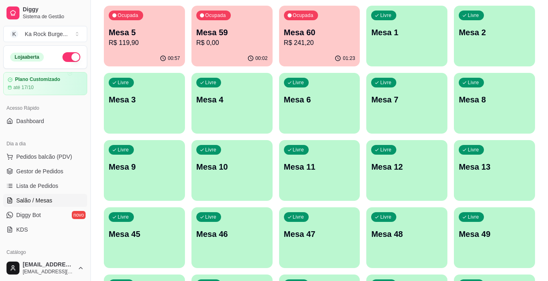
scroll to position [76, 0]
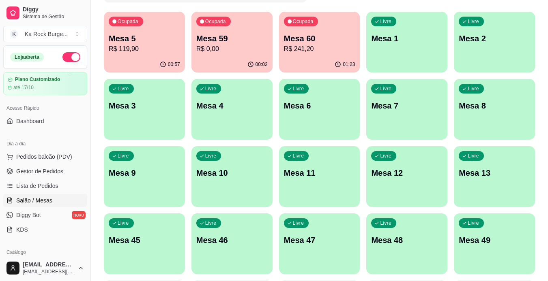
click at [157, 41] on p "Mesa 5" at bounding box center [144, 38] width 71 height 11
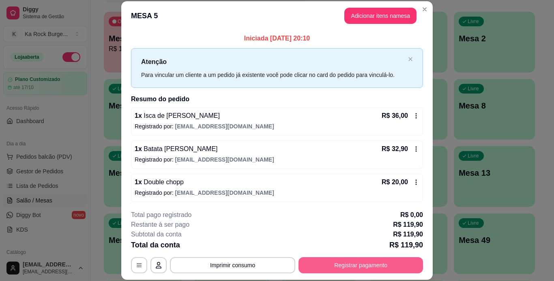
click at [380, 270] on button "Registrar pagamento" at bounding box center [361, 266] width 125 height 16
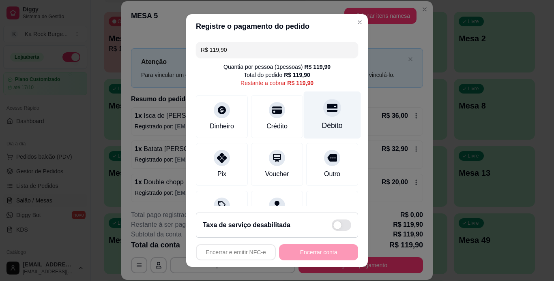
click at [323, 116] on div at bounding box center [332, 108] width 18 height 18
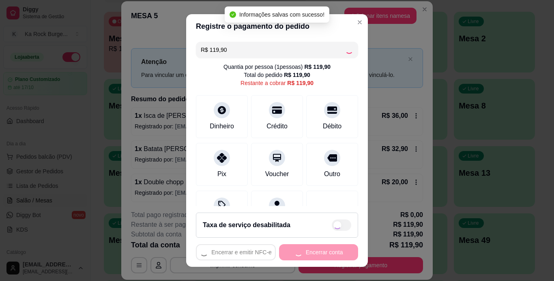
type input "R$ 0,00"
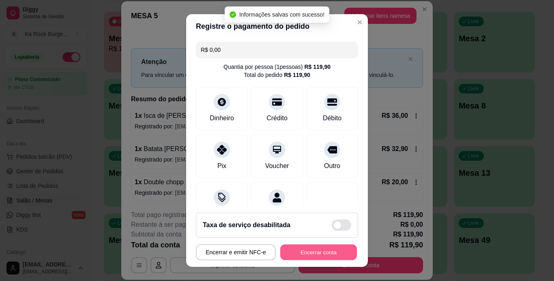
click at [320, 256] on button "Encerrar conta" at bounding box center [318, 253] width 77 height 16
click at [320, 256] on div "Encerrar e emitir NFC-e Encerrar conta" at bounding box center [277, 253] width 162 height 16
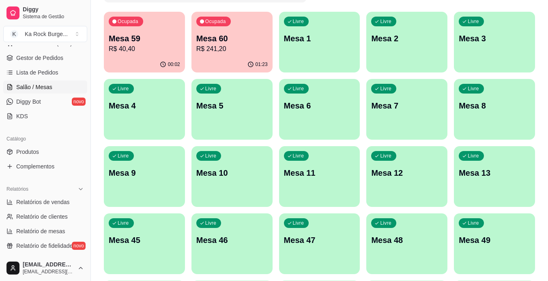
scroll to position [127, 0]
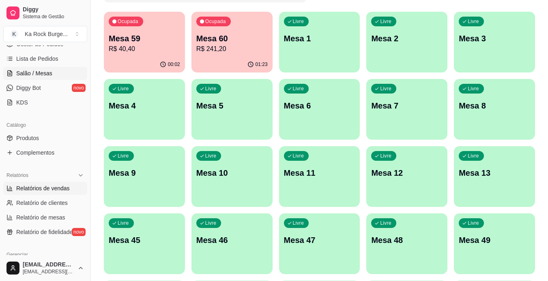
click at [63, 193] on link "Relatórios de vendas" at bounding box center [45, 188] width 84 height 13
select select "ALL"
select select "0"
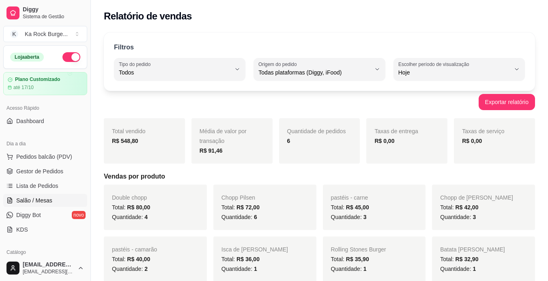
click at [29, 203] on span "Salão / Mesas" at bounding box center [34, 201] width 36 height 8
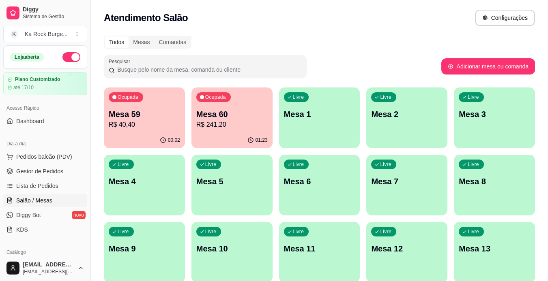
click at [346, 31] on div "Todos Mesas Comandas Pesquisar Adicionar mesa ou comanda Ocupada Mesa 59 R$ 40,…" at bounding box center [319, 263] width 457 height 464
click at [412, 203] on div "Livre Mesa 7" at bounding box center [406, 180] width 79 height 49
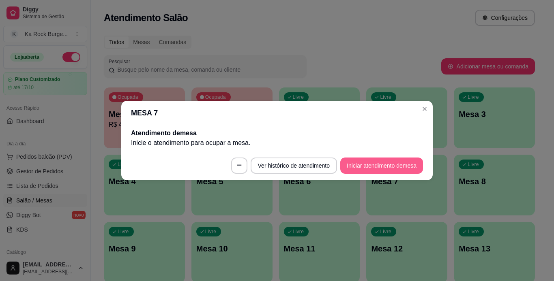
click at [385, 172] on button "Iniciar atendimento de mesa" at bounding box center [381, 166] width 83 height 16
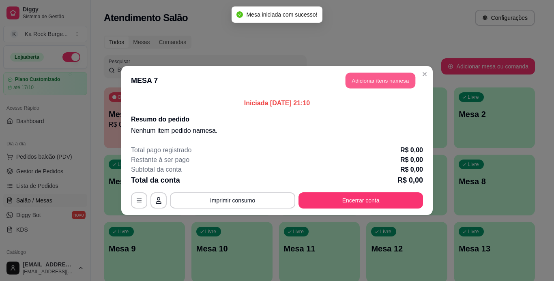
click at [380, 76] on button "Adicionar itens na mesa" at bounding box center [381, 81] width 70 height 16
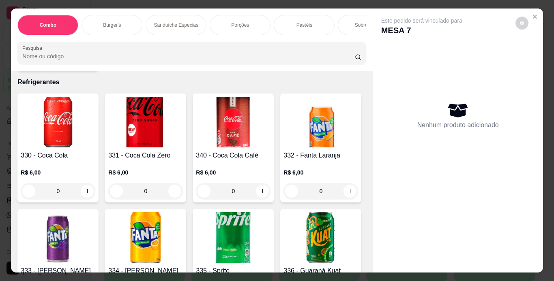
scroll to position [3092, 0]
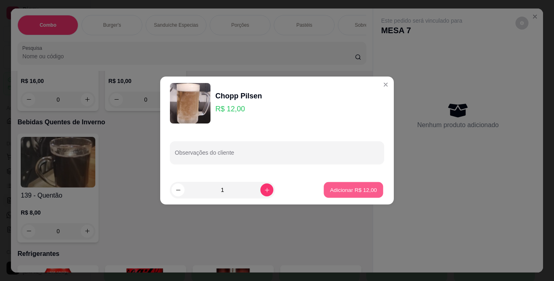
click at [349, 193] on p "Adicionar R$ 12,00" at bounding box center [353, 190] width 47 height 8
type input "1"
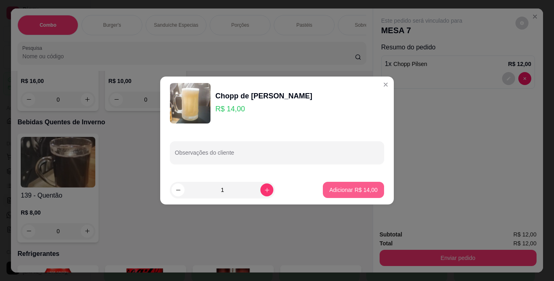
click at [355, 190] on p "Adicionar R$ 14,00" at bounding box center [353, 190] width 48 height 8
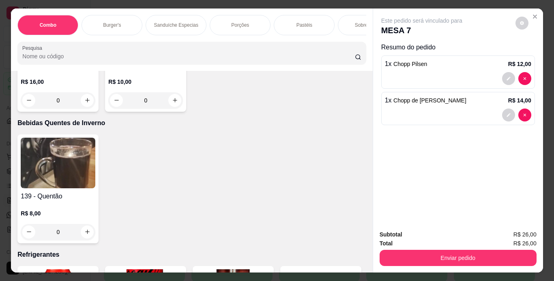
type input "1"
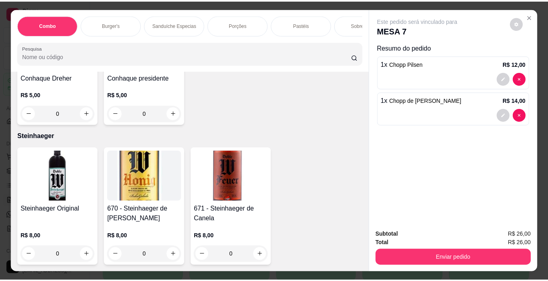
scroll to position [8073, 0]
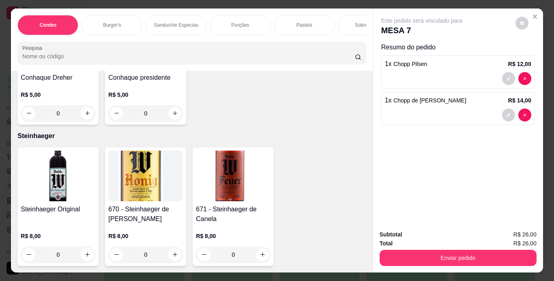
click at [180, 125] on div "Conhaque presidente R$ 5,00 0" at bounding box center [145, 70] width 81 height 109
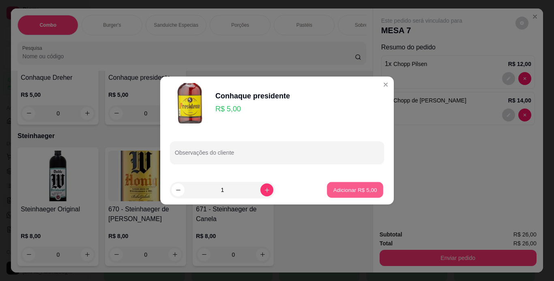
click at [348, 188] on p "Adicionar R$ 5,00" at bounding box center [355, 190] width 44 height 8
type input "1"
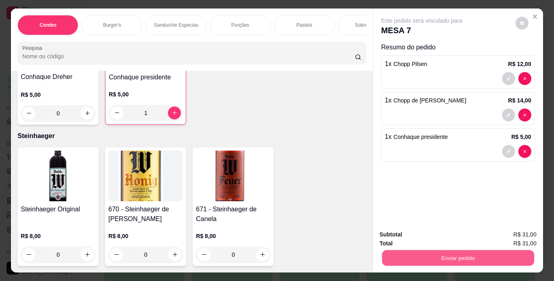
click at [390, 253] on button "Enviar pedido" at bounding box center [458, 259] width 152 height 16
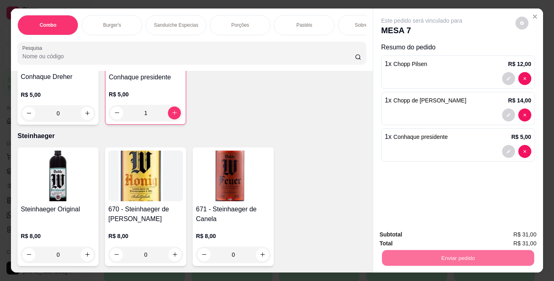
click at [518, 231] on button "Enviar pedido" at bounding box center [515, 235] width 46 height 15
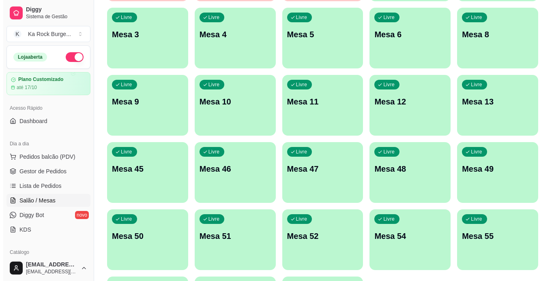
scroll to position [236, 0]
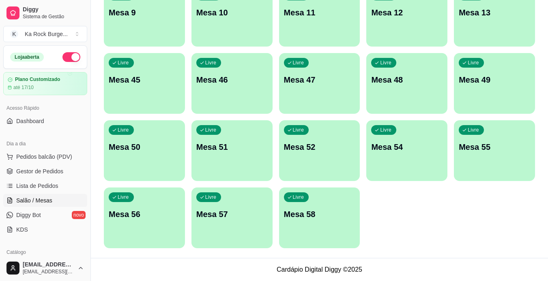
click at [299, 224] on div "Livre Mesa 58" at bounding box center [319, 213] width 81 height 51
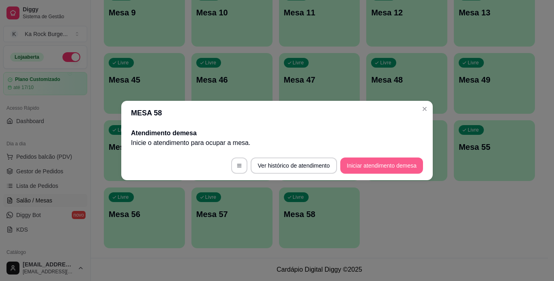
click at [364, 169] on button "Iniciar atendimento de mesa" at bounding box center [381, 166] width 83 height 16
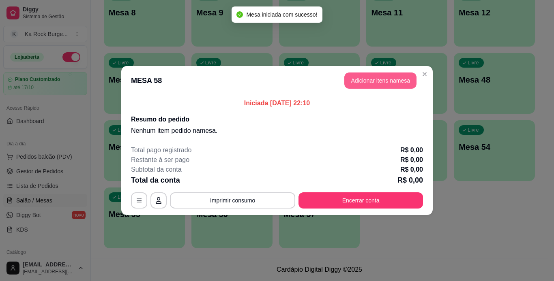
click at [370, 80] on button "Adicionar itens na mesa" at bounding box center [380, 81] width 72 height 16
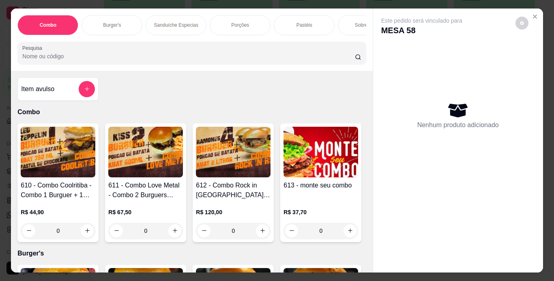
click at [103, 22] on p "Burger's" at bounding box center [112, 25] width 18 height 6
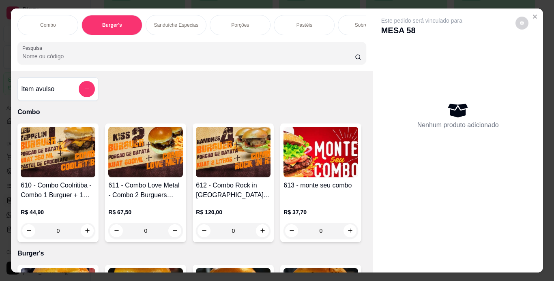
scroll to position [21, 0]
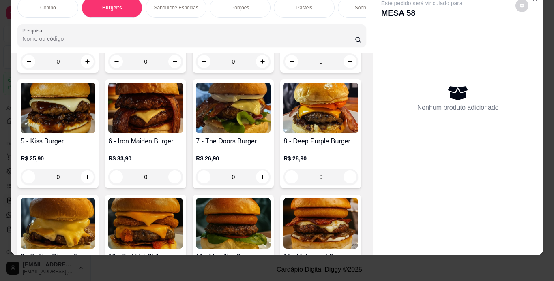
click at [84, 70] on div "0" at bounding box center [58, 62] width 75 height 16
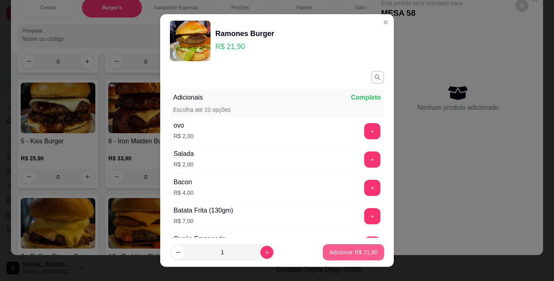
click at [366, 248] on button "Adicionar R$ 21,90" at bounding box center [353, 253] width 61 height 16
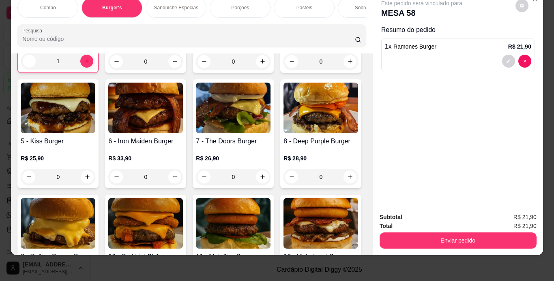
type input "1"
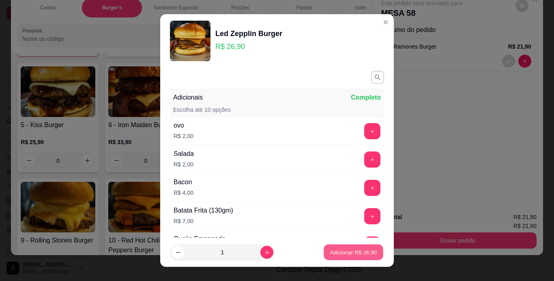
click at [345, 253] on p "Adicionar R$ 26,90" at bounding box center [353, 253] width 47 height 8
type input "1"
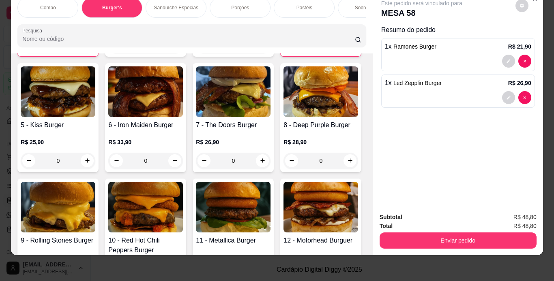
drag, startPoint x: 233, startPoint y: 5, endPoint x: 218, endPoint y: 25, distance: 25.1
click at [234, 5] on div "Porções" at bounding box center [240, 8] width 61 height 20
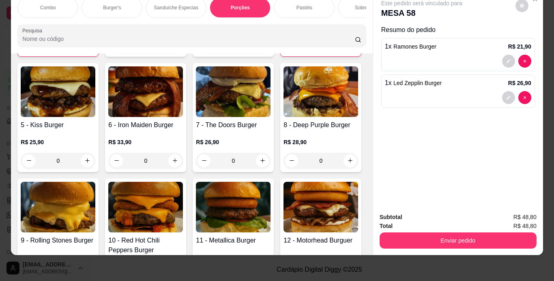
scroll to position [1513, 0]
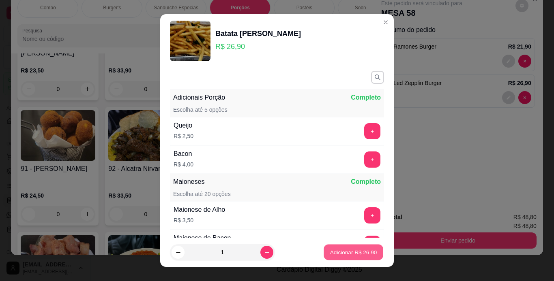
click at [360, 249] on button "Adicionar R$ 26,90" at bounding box center [354, 253] width 60 height 16
type input "1"
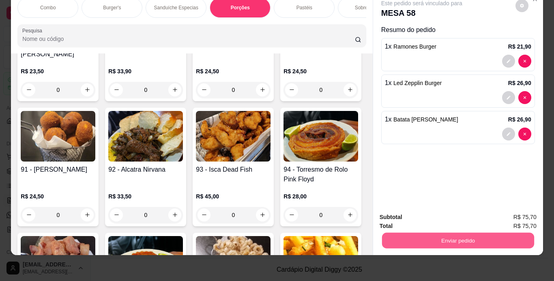
click at [473, 234] on button "Enviar pedido" at bounding box center [458, 241] width 152 height 16
click at [521, 215] on button "Enviar pedido" at bounding box center [515, 214] width 46 height 15
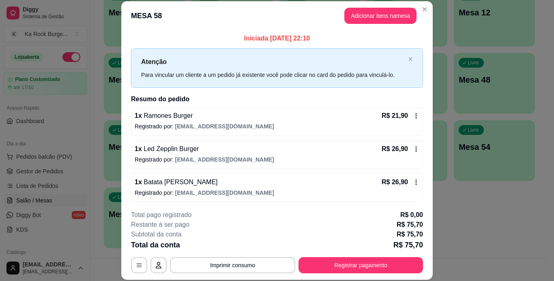
click at [413, 117] on icon at bounding box center [416, 116] width 6 height 6
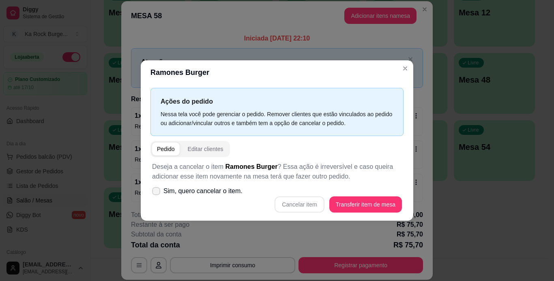
click at [232, 189] on span "Sim, quero cancelar o item." at bounding box center [202, 192] width 79 height 10
click at [157, 193] on input "Sim, quero cancelar o item." at bounding box center [154, 195] width 5 height 5
checkbox input "true"
click at [303, 203] on button "Cancelar item" at bounding box center [299, 205] width 49 height 16
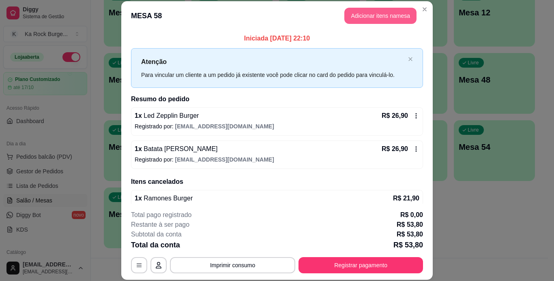
click at [385, 21] on button "Adicionar itens na mesa" at bounding box center [380, 16] width 72 height 16
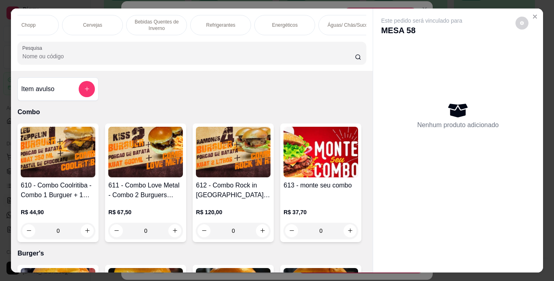
scroll to position [0, 538]
click at [218, 24] on p "Refrigerantes" at bounding box center [214, 25] width 29 height 6
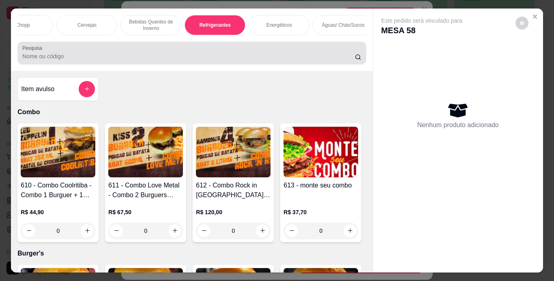
scroll to position [21, 0]
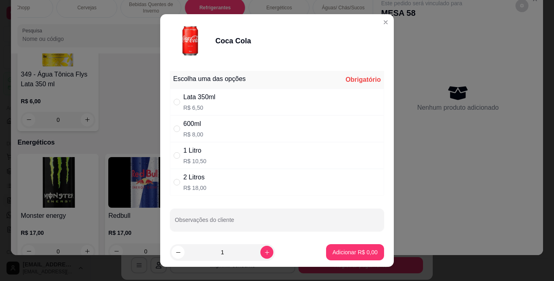
click at [206, 153] on div "1 Litro R$ 10,50" at bounding box center [277, 155] width 214 height 27
radio input "true"
click at [345, 254] on p "Adicionar R$ 10,50" at bounding box center [353, 253] width 48 height 8
type input "1"
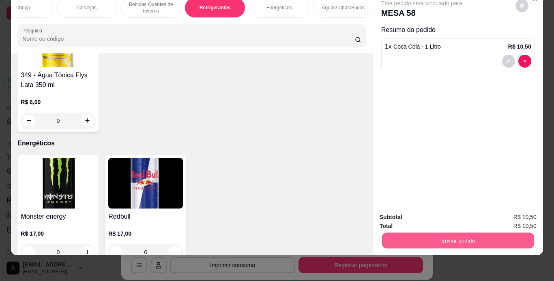
click at [458, 238] on button "Enviar pedido" at bounding box center [458, 241] width 152 height 16
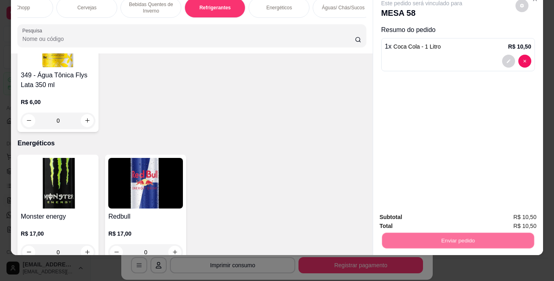
click at [510, 214] on button "Enviar pedido" at bounding box center [515, 214] width 45 height 15
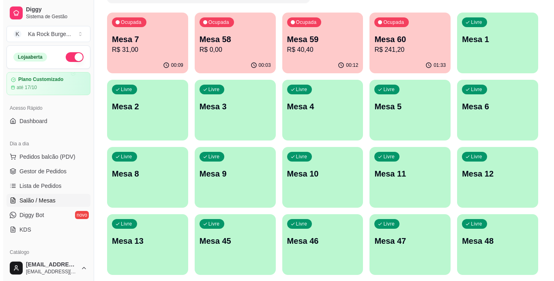
scroll to position [236, 0]
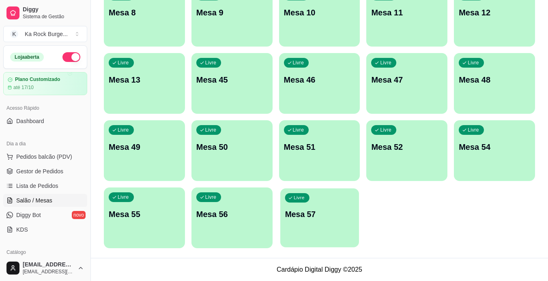
click at [318, 216] on p "Mesa 57" at bounding box center [319, 214] width 69 height 11
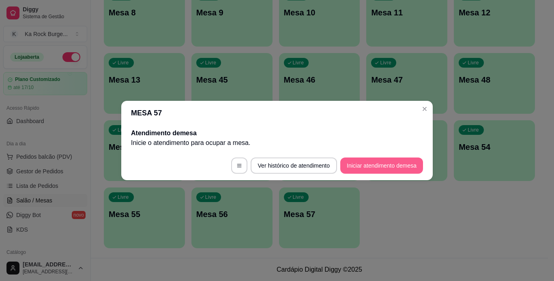
click at [403, 168] on button "Iniciar atendimento de mesa" at bounding box center [381, 166] width 83 height 16
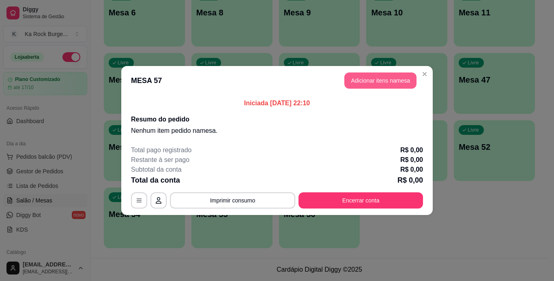
click at [404, 84] on button "Adicionar itens na mesa" at bounding box center [380, 81] width 72 height 16
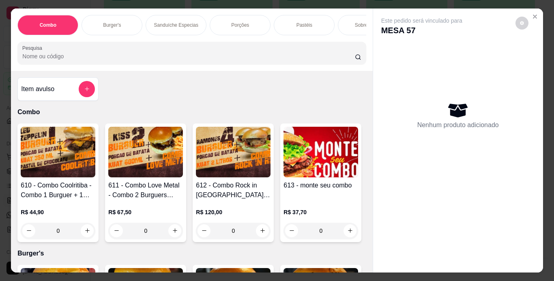
click at [122, 26] on div "Burger's" at bounding box center [112, 25] width 61 height 20
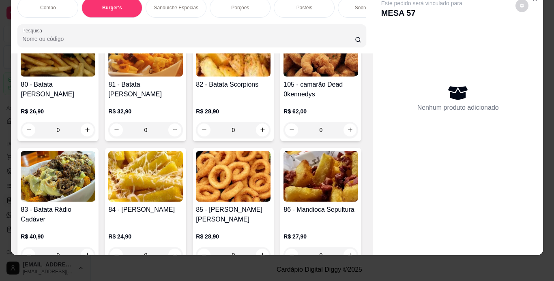
scroll to position [1235, 0]
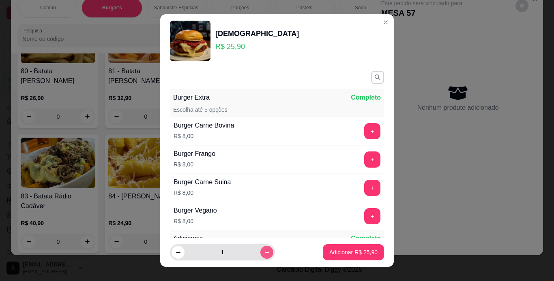
click at [260, 249] on button "increase-product-quantity" at bounding box center [266, 252] width 13 height 13
type input "2"
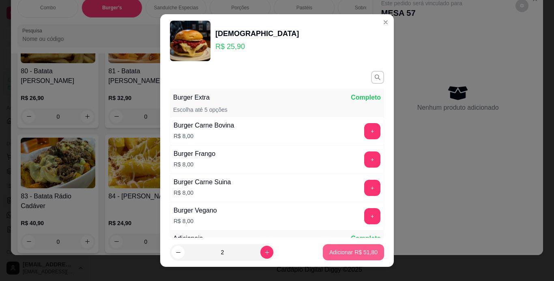
click at [341, 258] on button "Adicionar R$ 51,80" at bounding box center [353, 253] width 61 height 16
type input "2"
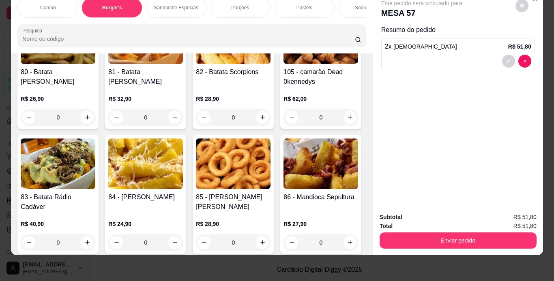
click at [238, 8] on div "Porções" at bounding box center [240, 8] width 61 height 20
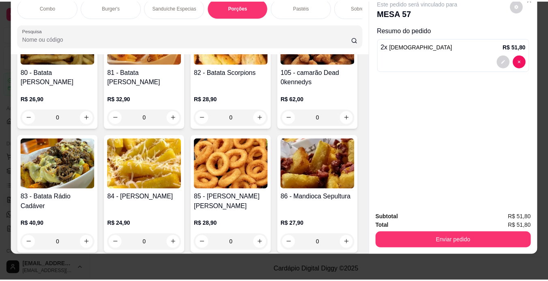
scroll to position [1512, 0]
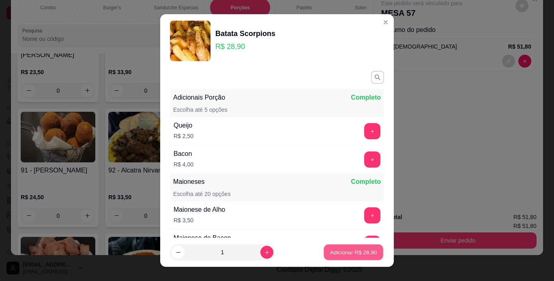
click at [359, 253] on p "Adicionar R$ 28,90" at bounding box center [353, 253] width 47 height 8
type input "1"
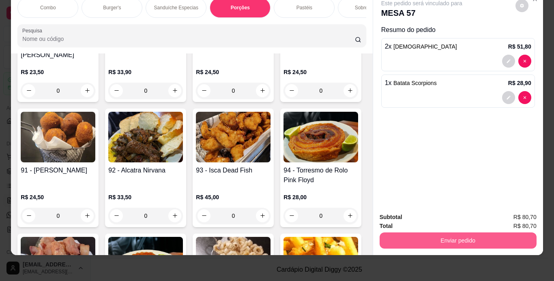
click at [482, 236] on button "Enviar pedido" at bounding box center [458, 241] width 157 height 16
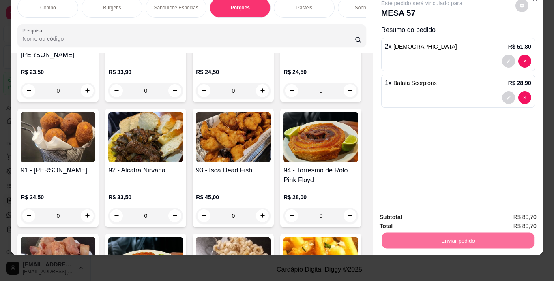
click at [519, 219] on button "Enviar pedido" at bounding box center [515, 214] width 46 height 15
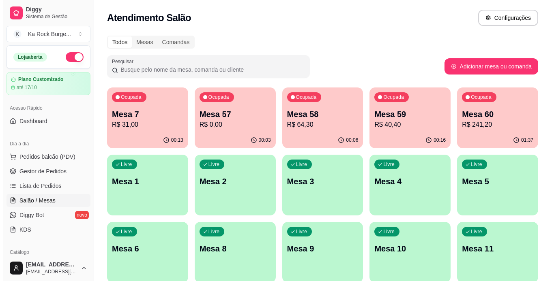
scroll to position [17, 0]
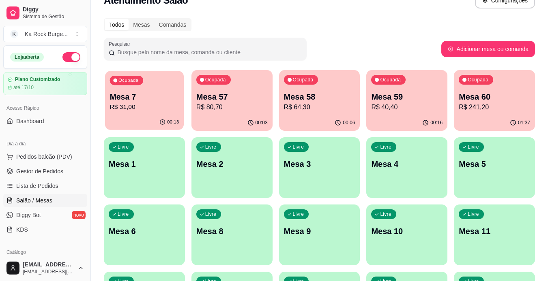
click at [151, 87] on div "Ocupada Mesa 7 R$ 31,00" at bounding box center [144, 93] width 79 height 44
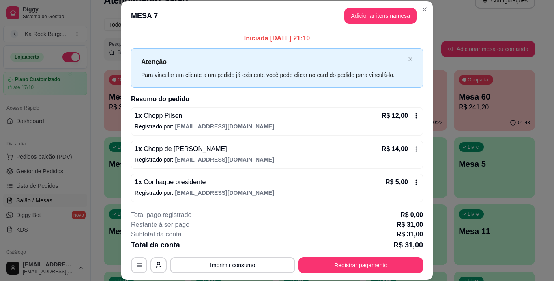
scroll to position [2, 0]
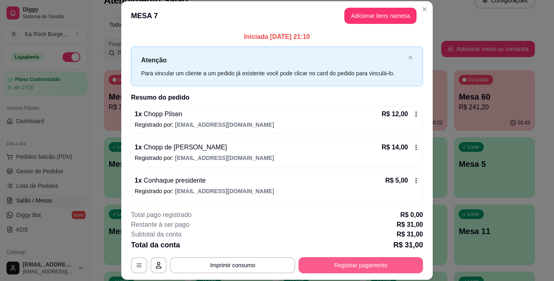
click at [400, 263] on button "Registrar pagamento" at bounding box center [361, 266] width 125 height 16
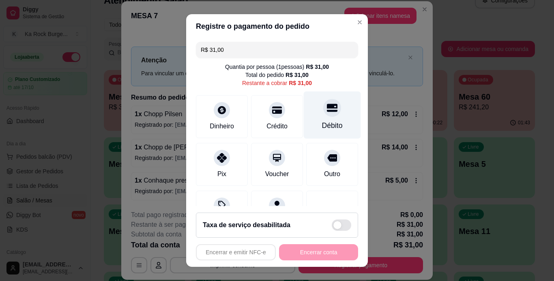
click at [325, 105] on div at bounding box center [332, 108] width 18 height 18
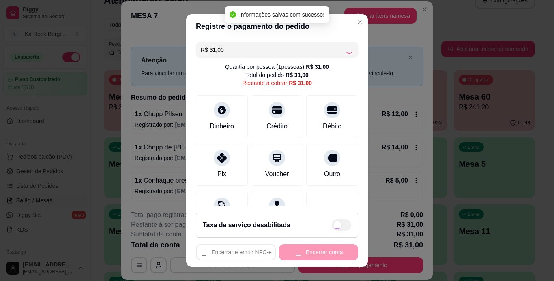
type input "R$ 0,00"
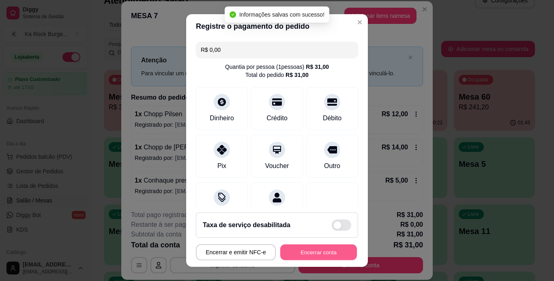
click at [326, 260] on button "Encerrar conta" at bounding box center [318, 253] width 77 height 16
click at [327, 258] on div "Encerrar e emitir NFC-e Encerrar conta" at bounding box center [277, 253] width 162 height 16
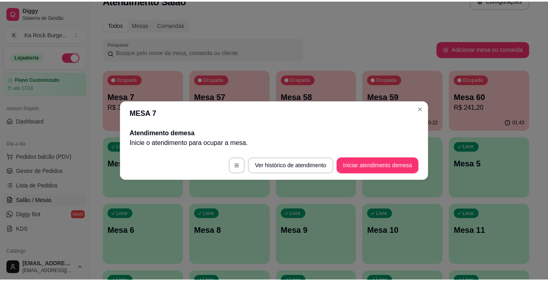
scroll to position [0, 0]
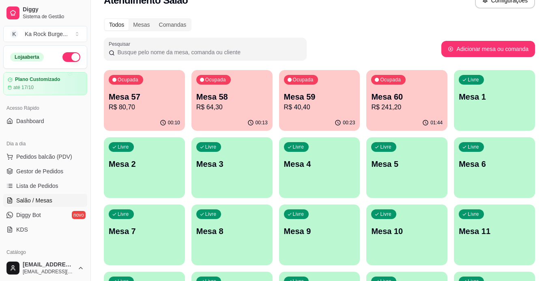
click at [235, 106] on p "R$ 64,30" at bounding box center [231, 108] width 71 height 10
click at [329, 108] on p "R$ 40,40" at bounding box center [319, 107] width 69 height 9
click at [140, 108] on p "R$ 80,70" at bounding box center [144, 107] width 69 height 9
click at [301, 110] on p "R$ 40,40" at bounding box center [319, 108] width 71 height 10
click at [219, 96] on p "Mesa 58" at bounding box center [231, 96] width 71 height 11
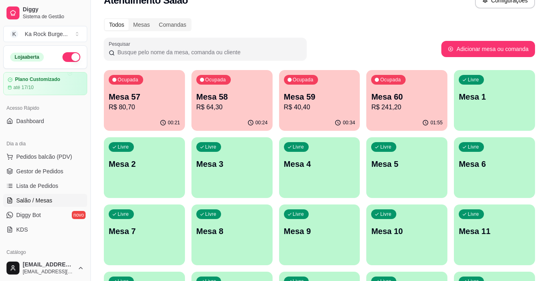
click at [150, 98] on p "Mesa 57" at bounding box center [144, 96] width 71 height 11
click at [416, 103] on p "R$ 241,20" at bounding box center [406, 107] width 69 height 9
click at [351, 108] on p "R$ 40,40" at bounding box center [319, 108] width 71 height 10
click at [137, 108] on p "R$ 80,70" at bounding box center [144, 108] width 71 height 10
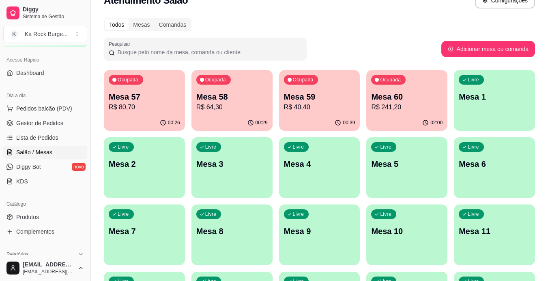
scroll to position [49, 0]
drag, startPoint x: 88, startPoint y: 251, endPoint x: 86, endPoint y: 255, distance: 4.6
click at [88, 251] on button "Toggle Sidebar" at bounding box center [90, 140] width 6 height 281
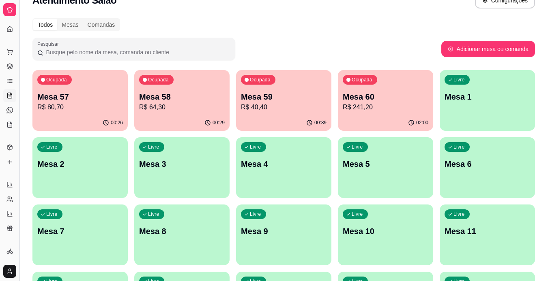
click at [18, 245] on button "Toggle Sidebar" at bounding box center [19, 140] width 6 height 281
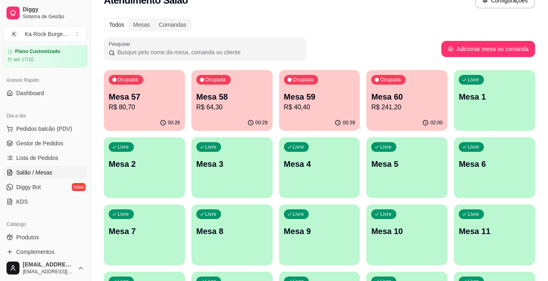
scroll to position [49, 0]
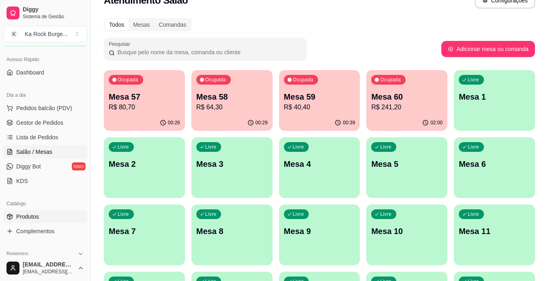
click at [50, 221] on link "Produtos" at bounding box center [45, 216] width 84 height 13
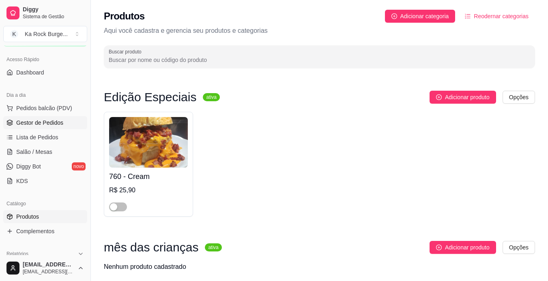
click at [54, 121] on span "Gestor de Pedidos" at bounding box center [39, 123] width 47 height 8
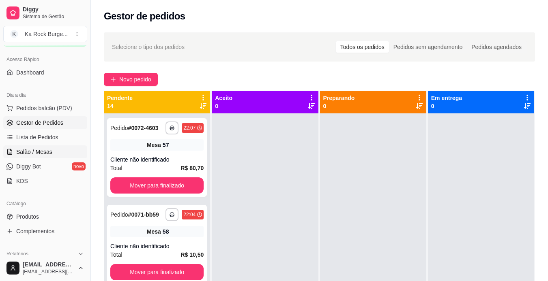
click at [47, 153] on span "Salão / Mesas" at bounding box center [34, 152] width 36 height 8
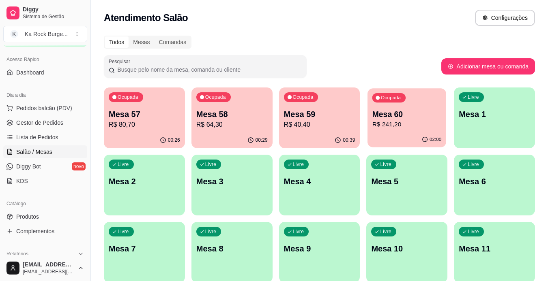
click at [397, 130] on div "Ocupada Mesa 60 R$ 241,20" at bounding box center [406, 110] width 79 height 44
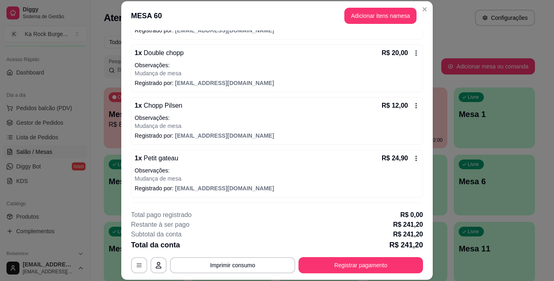
scroll to position [482, 0]
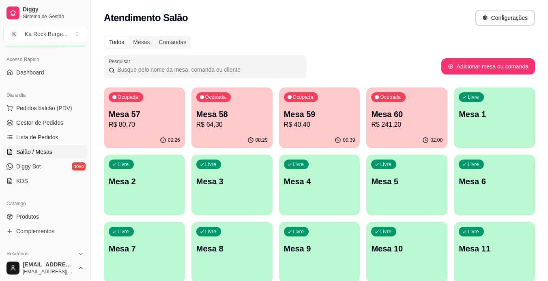
click at [313, 135] on div "00:39" at bounding box center [319, 141] width 81 height 16
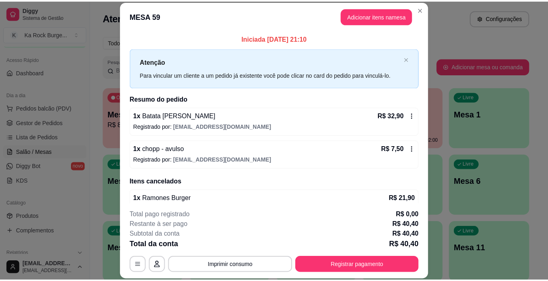
scroll to position [15, 0]
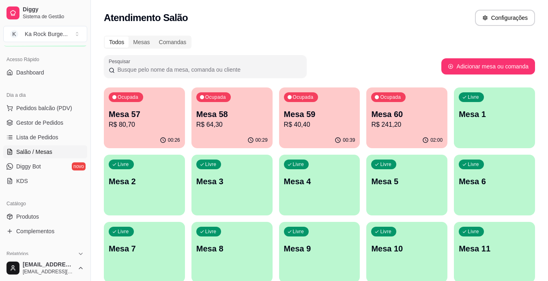
click at [331, 126] on p "R$ 40,40" at bounding box center [319, 125] width 71 height 10
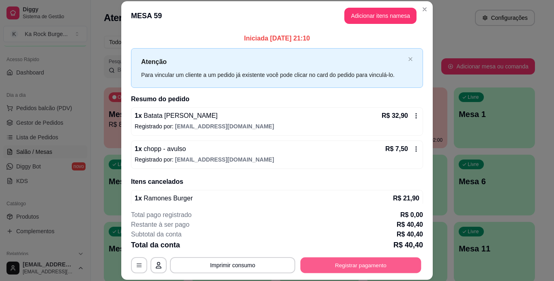
click at [347, 260] on button "Registrar pagamento" at bounding box center [361, 266] width 121 height 16
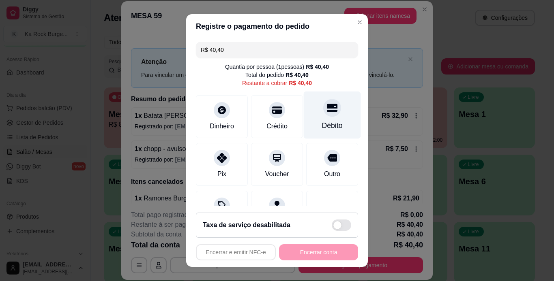
click at [331, 116] on div "Débito" at bounding box center [332, 114] width 57 height 47
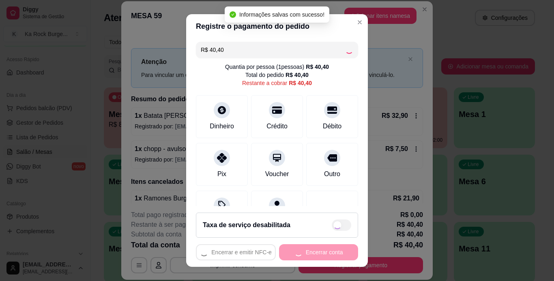
type input "R$ 0,00"
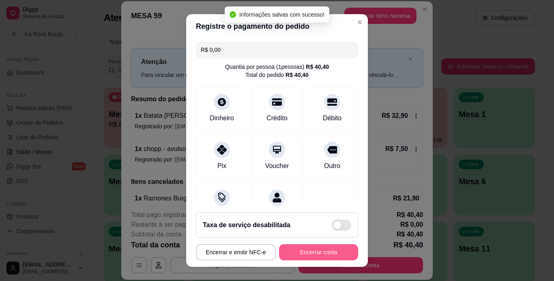
click at [318, 249] on button "Encerrar conta" at bounding box center [318, 253] width 79 height 16
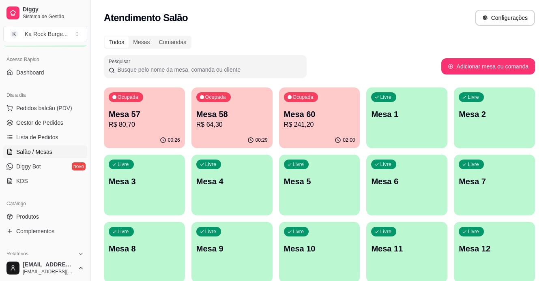
click at [334, 26] on div "Atendimento Salão Configurações" at bounding box center [319, 15] width 457 height 31
click at [363, 39] on div "Todos Mesas Comandas" at bounding box center [319, 42] width 431 height 13
click at [158, 107] on div "Ocupada Mesa 57 R$ 80,70" at bounding box center [144, 110] width 81 height 45
click at [220, 114] on p "Mesa 58" at bounding box center [231, 114] width 69 height 11
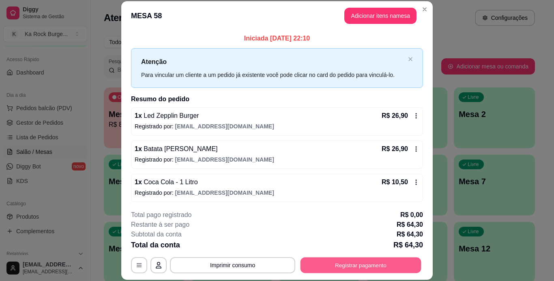
click at [348, 265] on button "Registrar pagamento" at bounding box center [361, 266] width 121 height 16
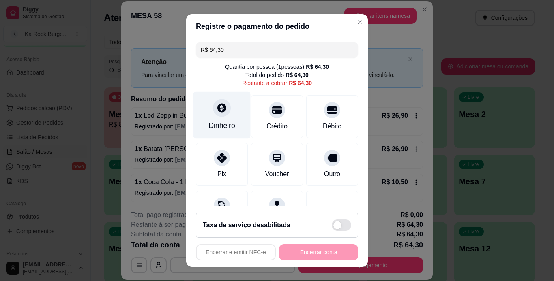
click at [213, 114] on div at bounding box center [222, 108] width 18 height 18
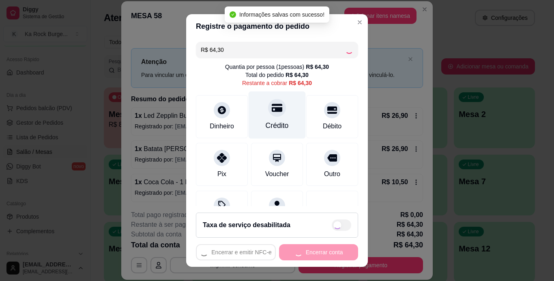
type input "R$ 0,00"
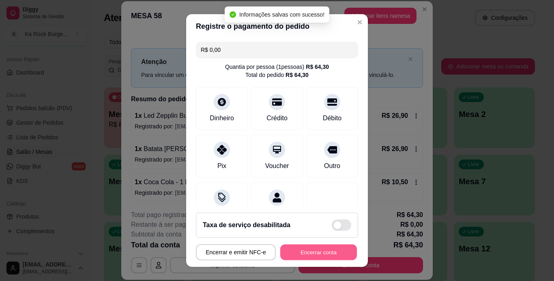
click at [301, 252] on button "Encerrar conta" at bounding box center [318, 253] width 77 height 16
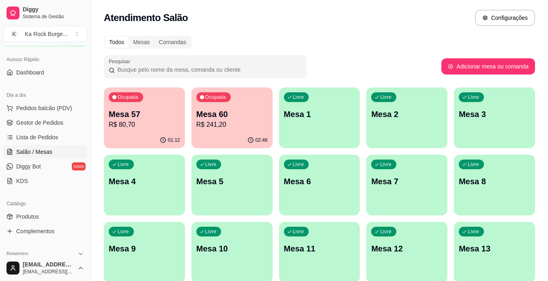
click at [146, 114] on p "Mesa 57" at bounding box center [144, 114] width 71 height 11
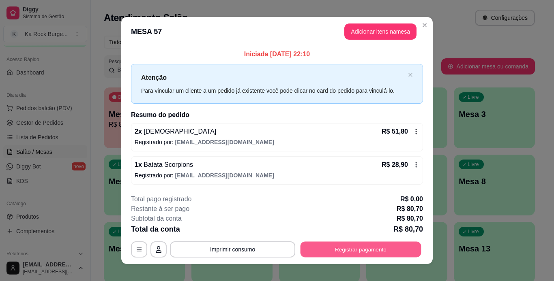
click at [336, 249] on button "Registrar pagamento" at bounding box center [361, 250] width 121 height 16
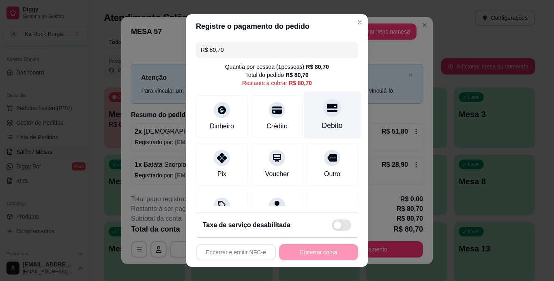
click at [323, 116] on div at bounding box center [332, 108] width 18 height 18
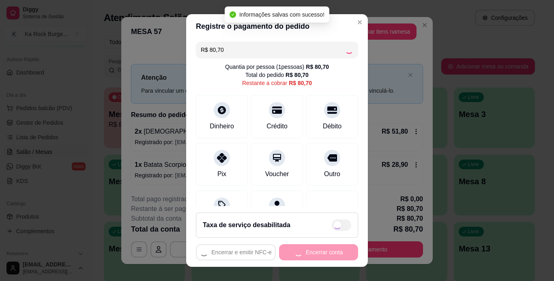
type input "R$ 0,00"
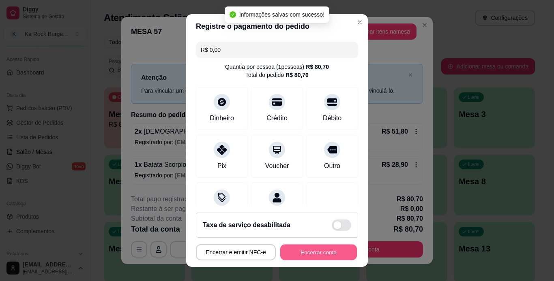
click at [313, 255] on button "Encerrar conta" at bounding box center [318, 253] width 77 height 16
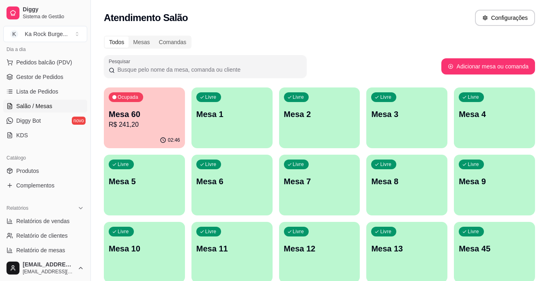
scroll to position [170, 0]
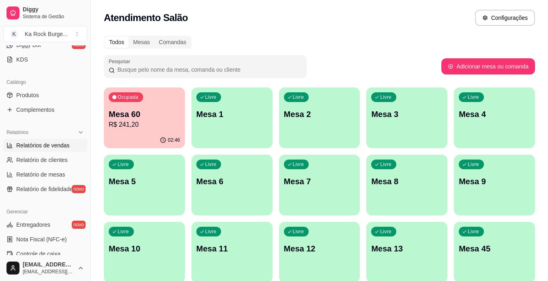
click at [30, 142] on span "Relatórios de vendas" at bounding box center [43, 146] width 54 height 8
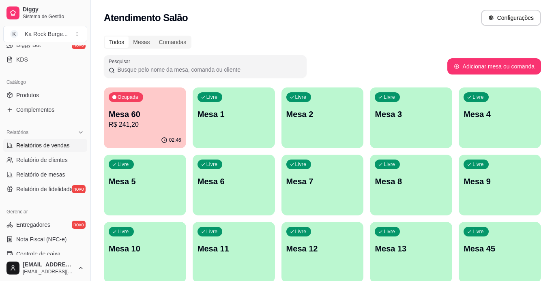
select select "ALL"
select select "0"
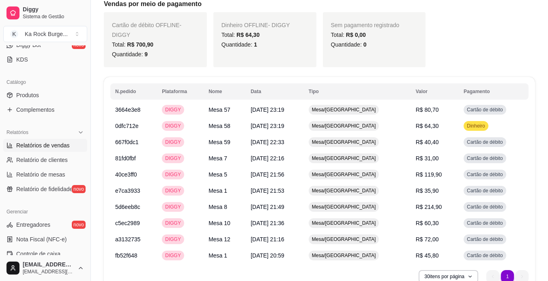
scroll to position [556, 0]
